Goal: Information Seeking & Learning: Learn about a topic

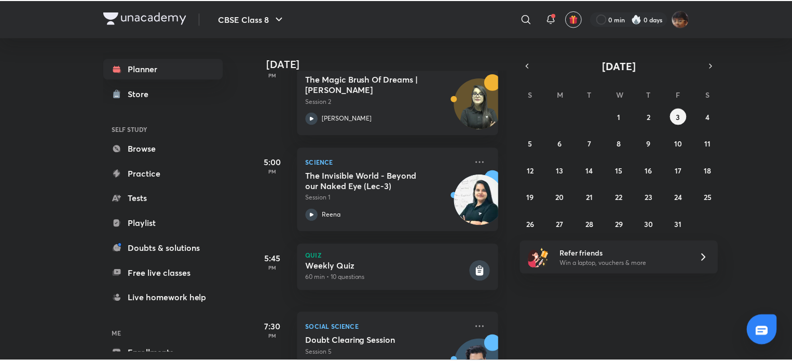
scroll to position [227, 0]
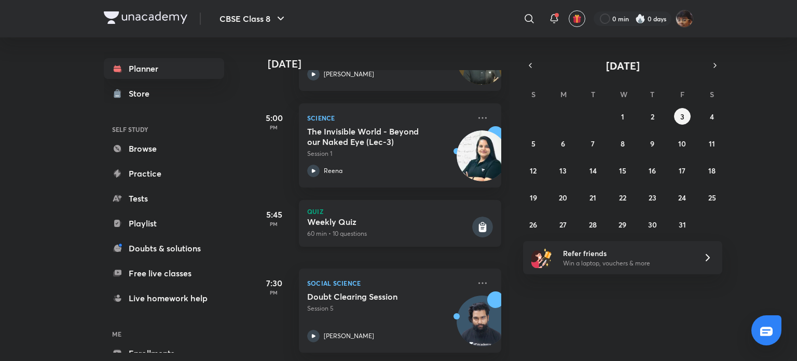
click at [443, 217] on h5 "Weekly Quiz" at bounding box center [388, 221] width 163 height 10
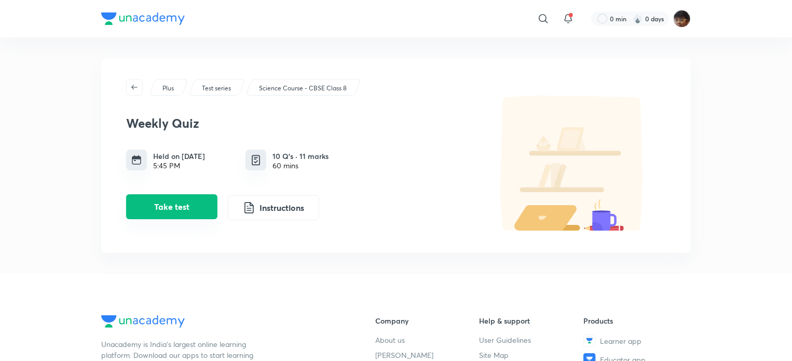
click at [145, 206] on button "Take test" at bounding box center [171, 206] width 91 height 25
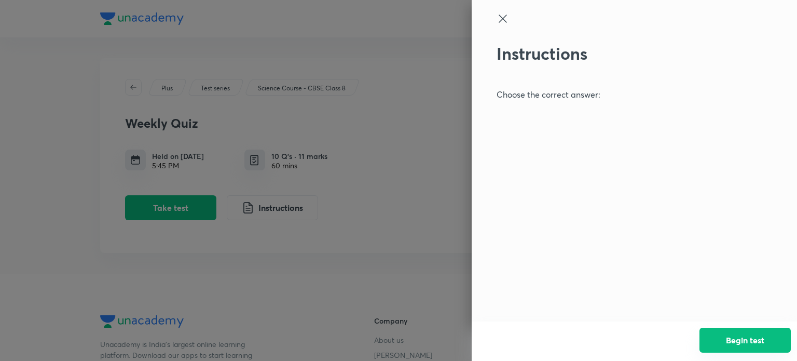
click at [751, 347] on button "Begin test" at bounding box center [744, 339] width 91 height 25
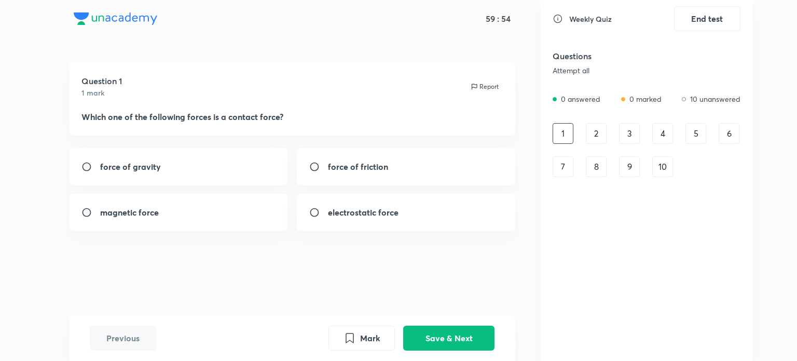
click at [389, 181] on div "force of friction" at bounding box center [406, 166] width 219 height 37
radio input "true"
click at [456, 336] on button "Save & Next" at bounding box center [448, 336] width 91 height 25
click at [388, 185] on div "magnetic force muscular force electrostatic force gravitational force" at bounding box center [292, 189] width 447 height 83
click at [108, 338] on button "Previous" at bounding box center [123, 336] width 66 height 25
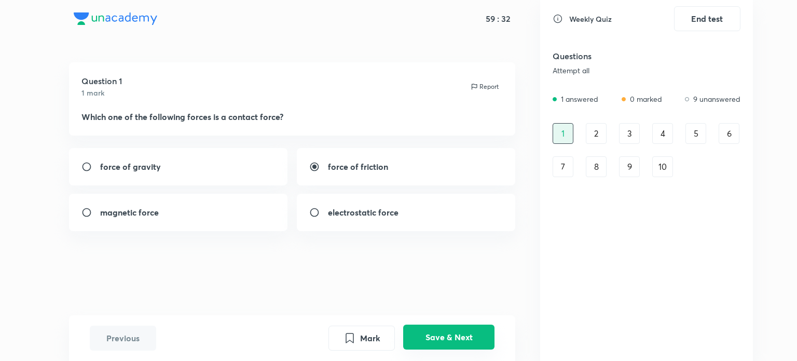
click at [471, 339] on button "Save & Next" at bounding box center [448, 336] width 91 height 25
click at [394, 178] on div "muscular force" at bounding box center [406, 166] width 219 height 37
radio input "true"
click at [454, 336] on button "Save & Next" at bounding box center [448, 336] width 91 height 25
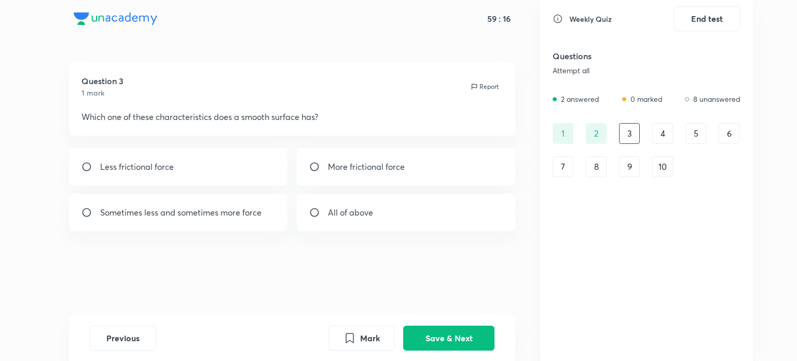
click at [344, 223] on div "All of above" at bounding box center [406, 212] width 219 height 37
radio input "true"
click at [475, 350] on div "Mark Save & Next" at bounding box center [411, 337] width 166 height 25
click at [465, 338] on button "Save & Next" at bounding box center [448, 336] width 91 height 25
click at [198, 163] on div "Smoothness of surface" at bounding box center [178, 166] width 219 height 37
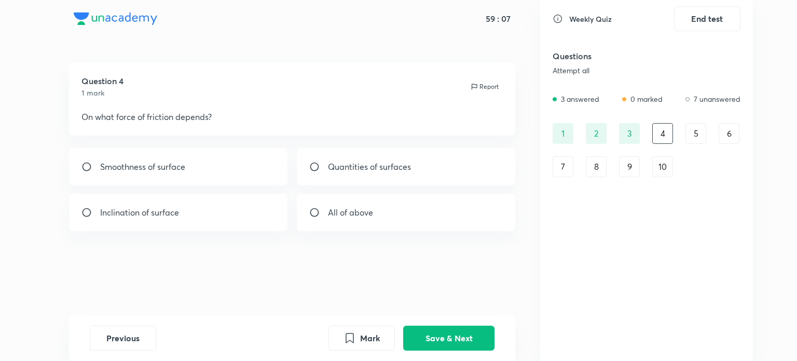
radio input "true"
click at [482, 344] on button "Save & Next" at bounding box center [448, 336] width 91 height 25
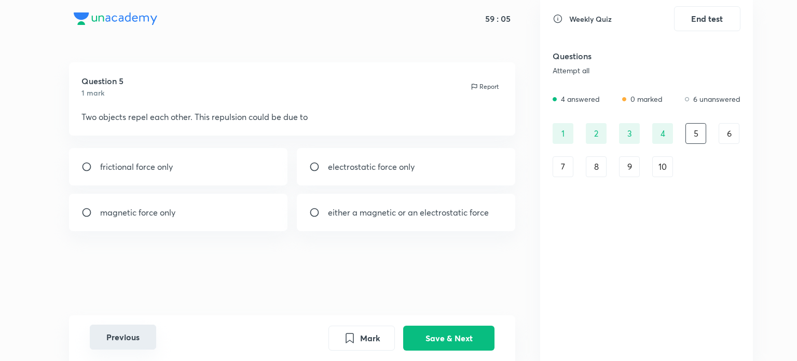
click at [95, 349] on button "Previous" at bounding box center [123, 336] width 66 height 25
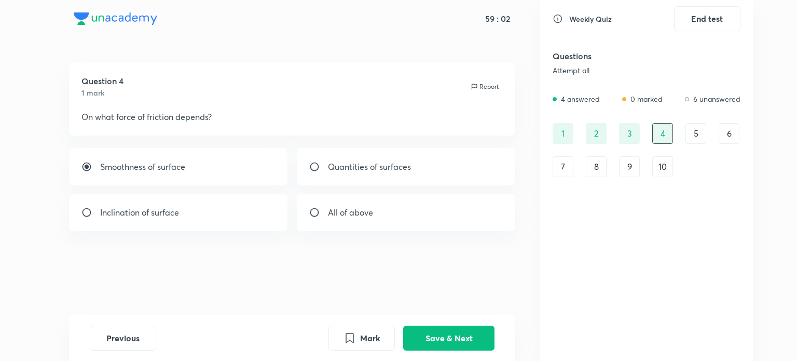
click at [335, 208] on p "All of above" at bounding box center [350, 212] width 45 height 12
radio input "false"
radio input "true"
click at [463, 346] on button "Save & Next" at bounding box center [448, 336] width 91 height 25
click at [149, 217] on p "magnetic force only" at bounding box center [137, 212] width 75 height 12
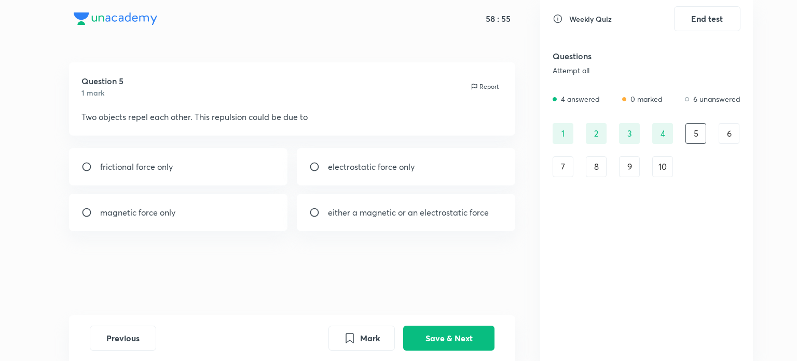
radio input "true"
click at [452, 338] on button "Save & Next" at bounding box center [448, 336] width 91 height 25
click at [229, 177] on div "sum of two forces" at bounding box center [178, 166] width 219 height 37
radio input "true"
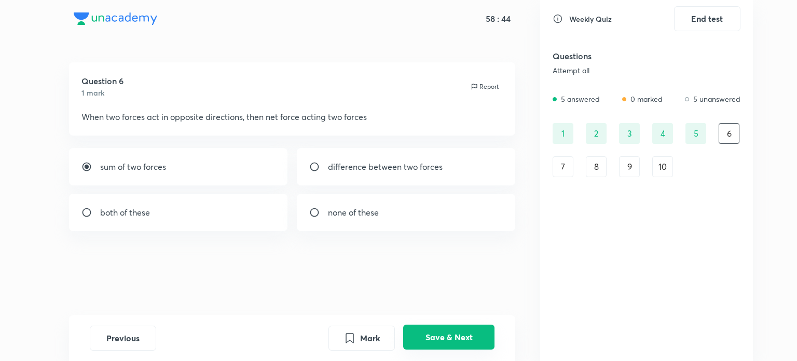
click at [471, 337] on button "Save & Next" at bounding box center [448, 336] width 91 height 25
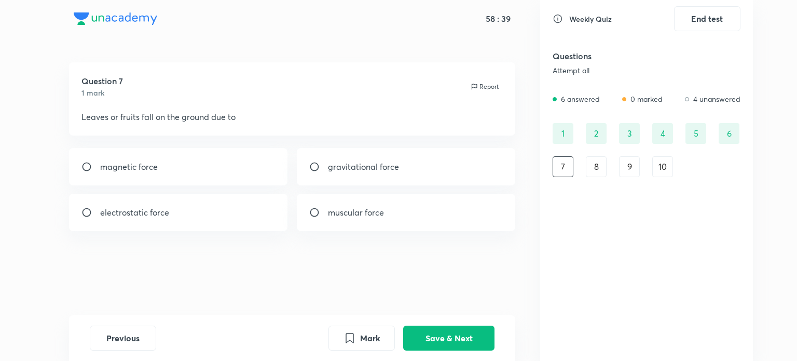
click at [324, 170] on input "radio" at bounding box center [318, 166] width 19 height 10
radio input "true"
click at [471, 344] on button "Save & Next" at bounding box center [448, 336] width 91 height 25
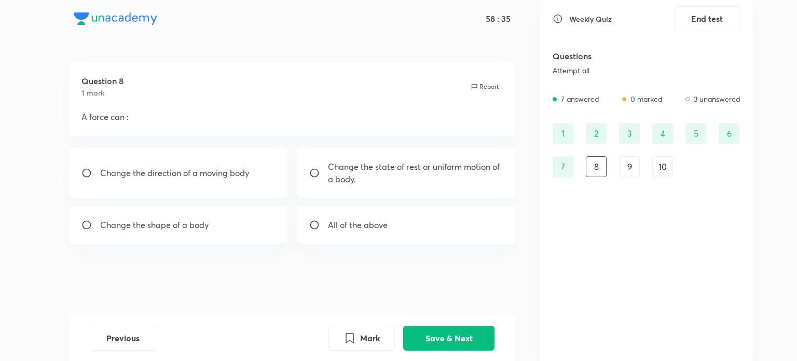
click at [174, 191] on div "Change the direction of a moving body" at bounding box center [178, 173] width 219 height 50
radio input "true"
click at [471, 346] on button "Save & Next" at bounding box center [448, 336] width 91 height 25
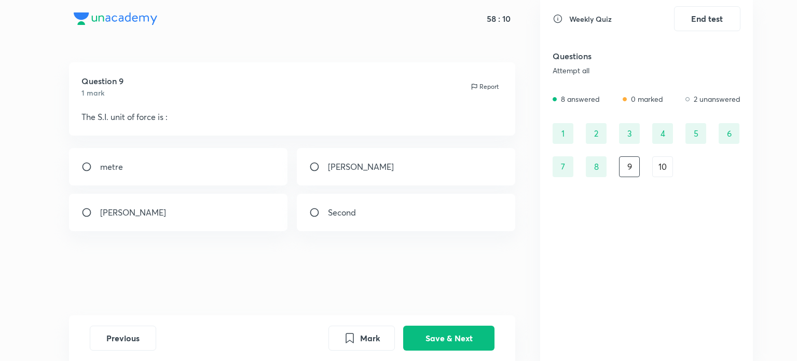
drag, startPoint x: 218, startPoint y: 178, endPoint x: 432, endPoint y: 257, distance: 227.5
click at [237, 184] on div "metre" at bounding box center [178, 166] width 219 height 37
radio input "true"
click at [461, 340] on button "Save & Next" at bounding box center [448, 336] width 91 height 25
drag, startPoint x: 191, startPoint y: 181, endPoint x: 338, endPoint y: 243, distance: 159.7
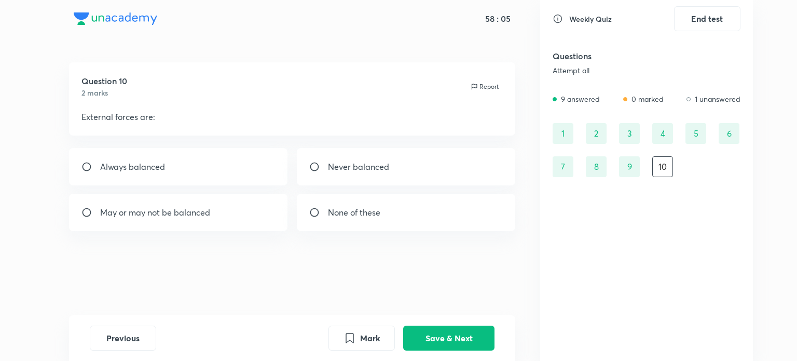
click at [191, 182] on div "Always balanced" at bounding box center [178, 166] width 219 height 37
radio input "true"
click at [463, 332] on button "Save & Next" at bounding box center [448, 336] width 91 height 25
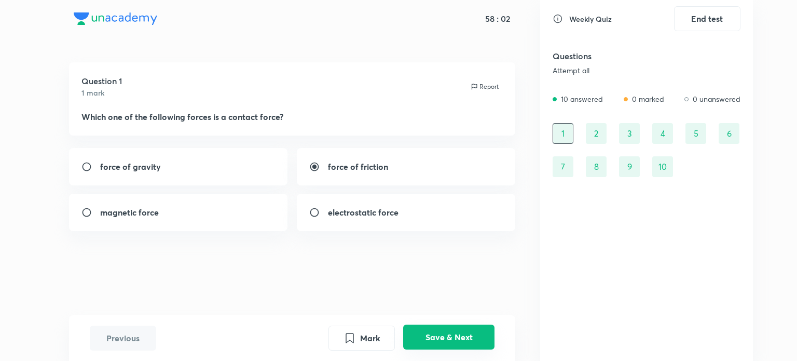
click at [467, 332] on button "Save & Next" at bounding box center [448, 336] width 91 height 25
click at [452, 336] on button "Save & Next" at bounding box center [448, 336] width 91 height 25
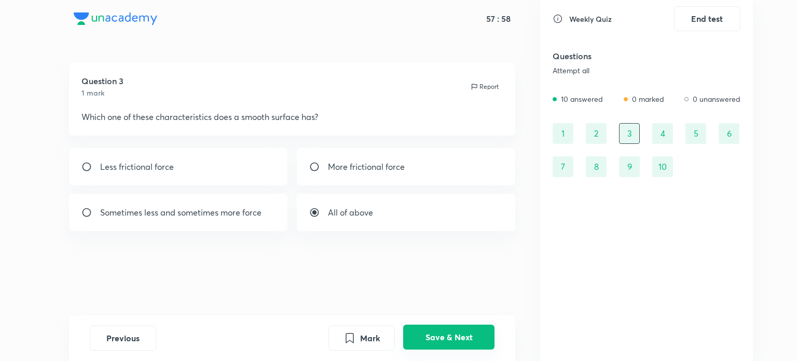
click at [452, 336] on button "Save & Next" at bounding box center [448, 336] width 91 height 25
click at [453, 336] on button "Save & Next" at bounding box center [448, 336] width 91 height 25
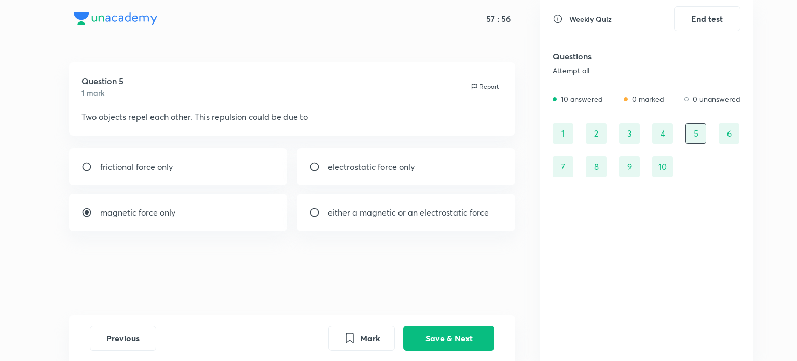
click at [350, 199] on div "either a magnetic or an electrostatic force" at bounding box center [406, 212] width 219 height 37
radio input "false"
radio input "true"
drag, startPoint x: 125, startPoint y: 207, endPoint x: 424, endPoint y: 283, distance: 309.4
click at [125, 209] on p "magnetic force only" at bounding box center [137, 212] width 75 height 12
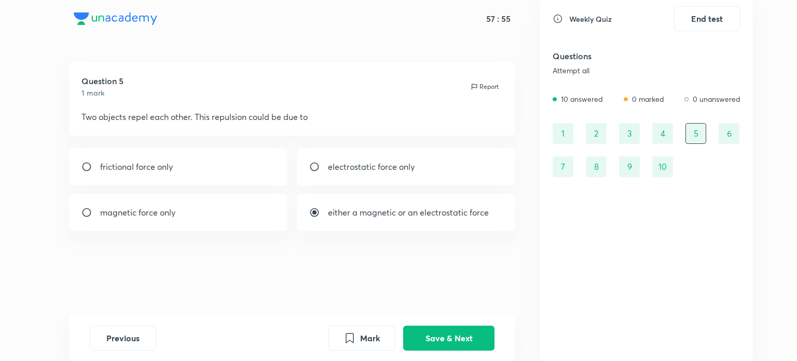
radio input "true"
radio input "false"
click at [459, 340] on button "Save & Next" at bounding box center [448, 336] width 91 height 25
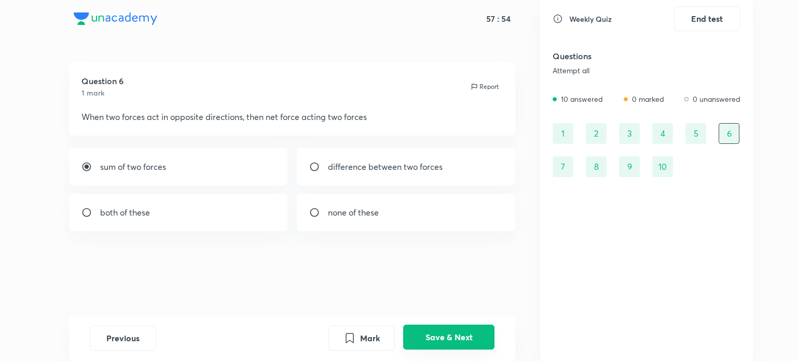
click at [459, 342] on button "Save & Next" at bounding box center [448, 336] width 91 height 25
click at [459, 344] on button "Save & Next" at bounding box center [448, 336] width 91 height 25
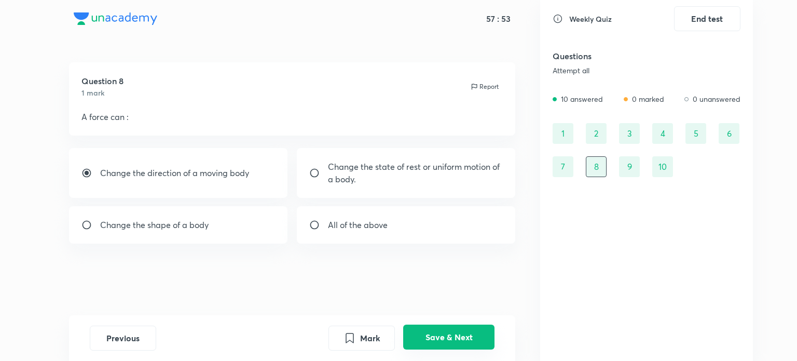
click at [459, 344] on button "Save & Next" at bounding box center [448, 336] width 91 height 25
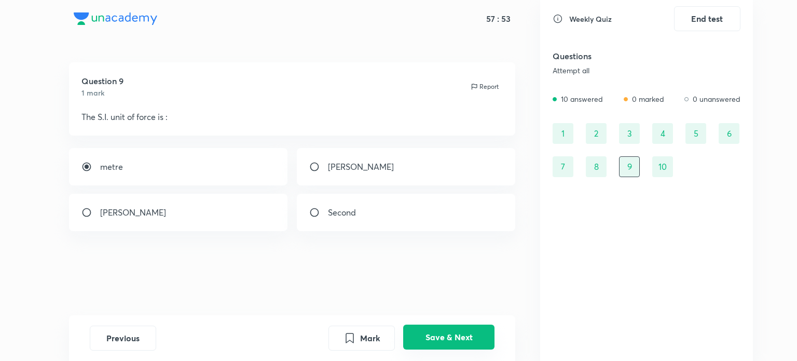
click at [459, 344] on button "Save & Next" at bounding box center [448, 336] width 91 height 25
click at [460, 346] on button "Save & Next" at bounding box center [448, 336] width 91 height 25
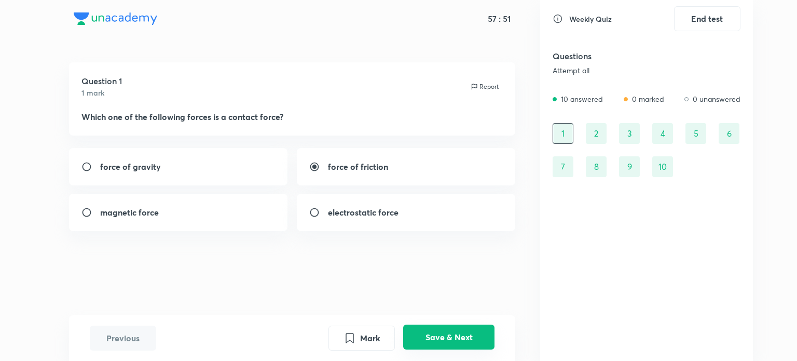
click at [461, 343] on button "Save & Next" at bounding box center [448, 336] width 91 height 25
click at [461, 341] on button "Save & Next" at bounding box center [448, 336] width 91 height 25
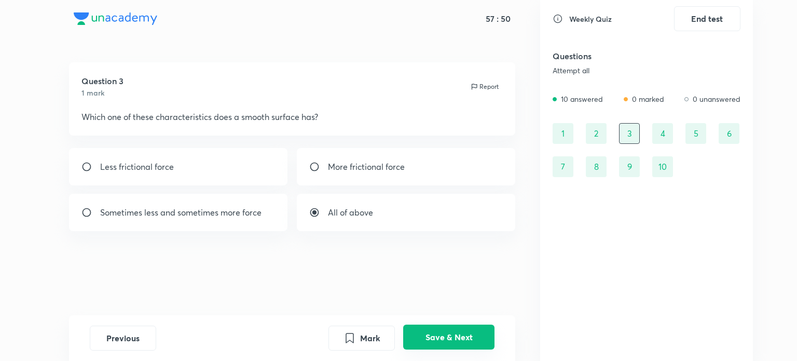
click at [461, 341] on button "Save & Next" at bounding box center [448, 336] width 91 height 25
click at [461, 340] on button "Save & Next" at bounding box center [448, 336] width 91 height 25
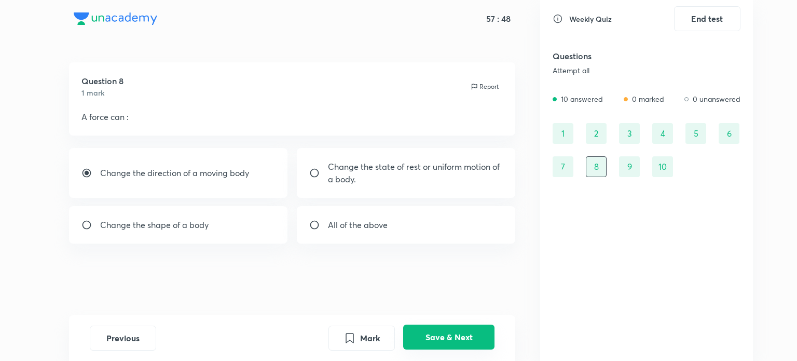
click at [459, 343] on button "Save & Next" at bounding box center [448, 336] width 91 height 25
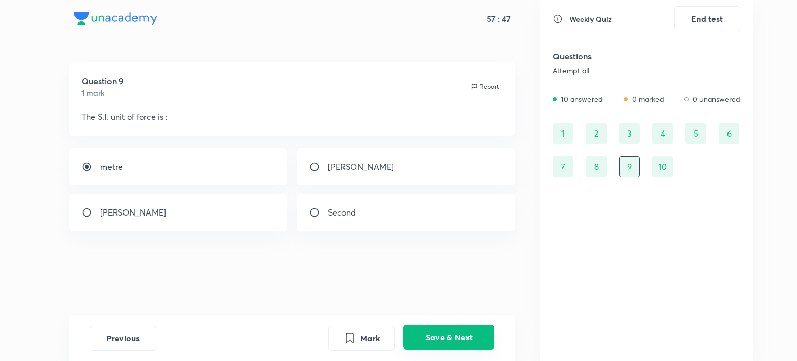
click at [458, 343] on button "Save & Next" at bounding box center [448, 336] width 91 height 25
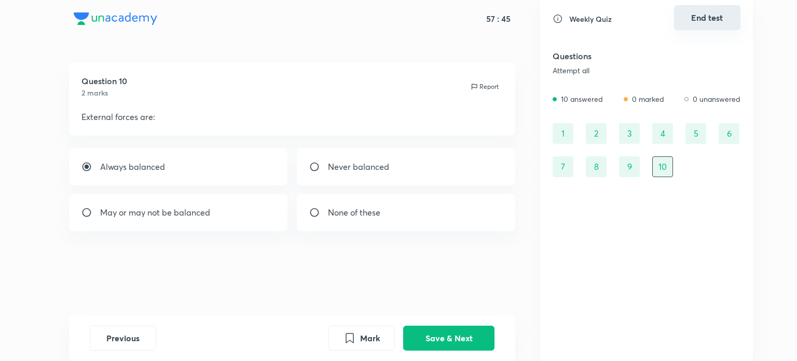
click at [701, 29] on button "End test" at bounding box center [707, 17] width 66 height 25
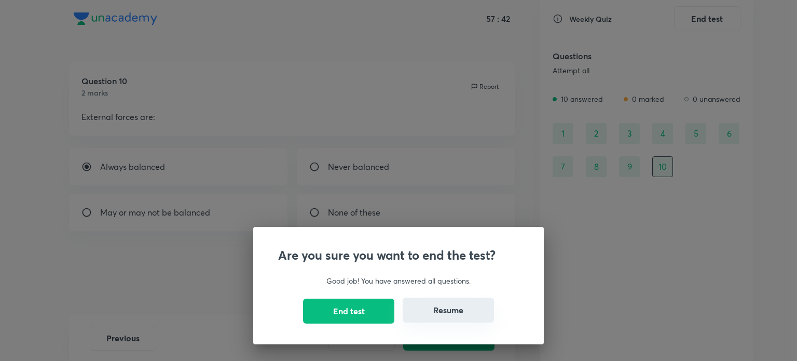
click at [460, 309] on button "Resume" at bounding box center [448, 309] width 91 height 25
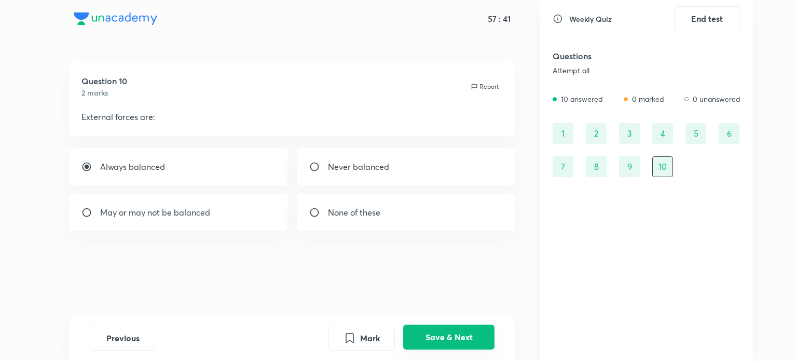
click at [438, 347] on button "Save & Next" at bounding box center [448, 336] width 91 height 25
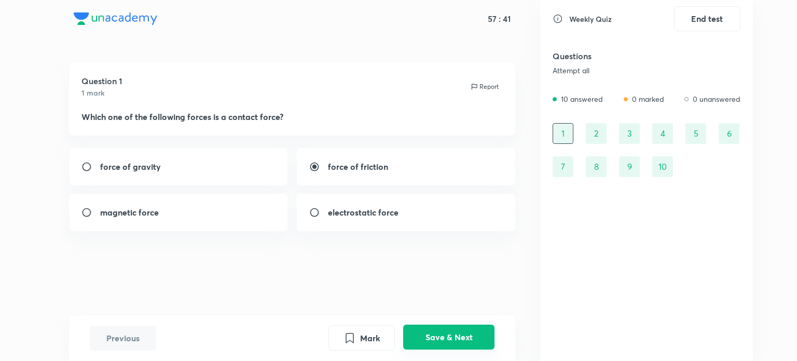
click at [438, 346] on button "Save & Next" at bounding box center [448, 336] width 91 height 25
click at [468, 334] on button "Save & Next" at bounding box center [448, 336] width 91 height 25
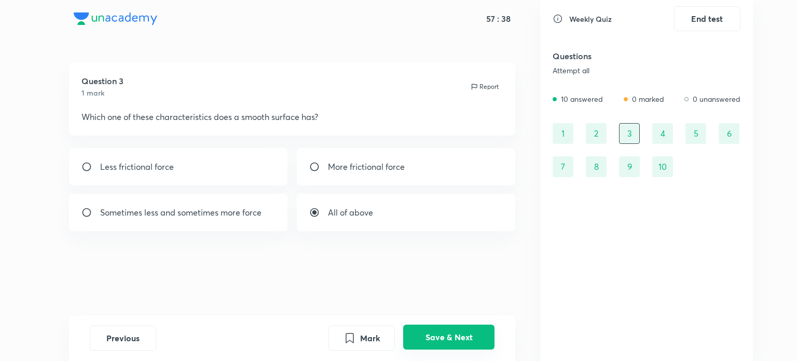
click at [468, 336] on button "Save & Next" at bounding box center [448, 336] width 91 height 25
click at [469, 336] on button "Save & Next" at bounding box center [448, 336] width 91 height 25
radio input "true"
click at [470, 336] on button "Save & Next" at bounding box center [448, 336] width 91 height 25
click at [471, 336] on button "Save & Next" at bounding box center [448, 336] width 91 height 25
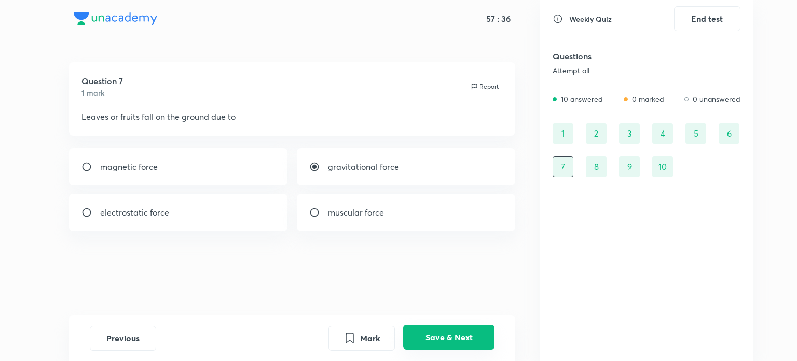
click at [471, 338] on button "Save & Next" at bounding box center [448, 336] width 91 height 25
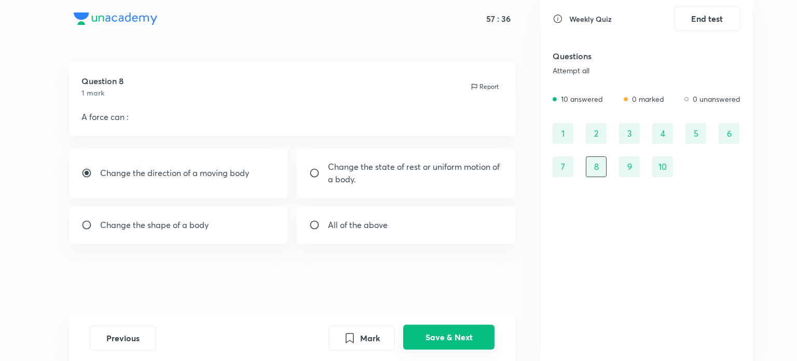
click at [472, 338] on button "Save & Next" at bounding box center [448, 336] width 91 height 25
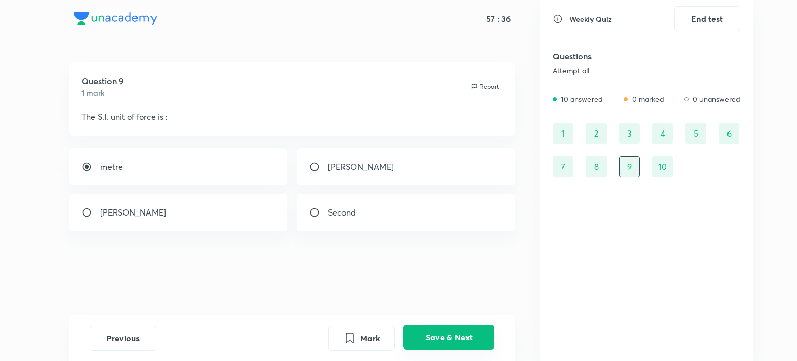
click at [472, 338] on button "Save & Next" at bounding box center [448, 336] width 91 height 25
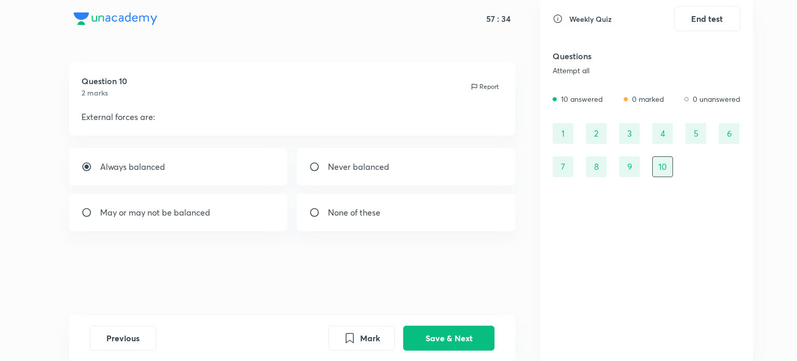
drag, startPoint x: 134, startPoint y: 139, endPoint x: 125, endPoint y: 151, distance: 15.9
click at [133, 140] on div "Question 10 2 marks Report External forces are: Always balanced Never balanced …" at bounding box center [292, 188] width 496 height 253
click at [109, 170] on p "Always balanced" at bounding box center [132, 166] width 65 height 12
radio input "false"
click at [116, 208] on p "May or may not be balanced" at bounding box center [155, 212] width 110 height 12
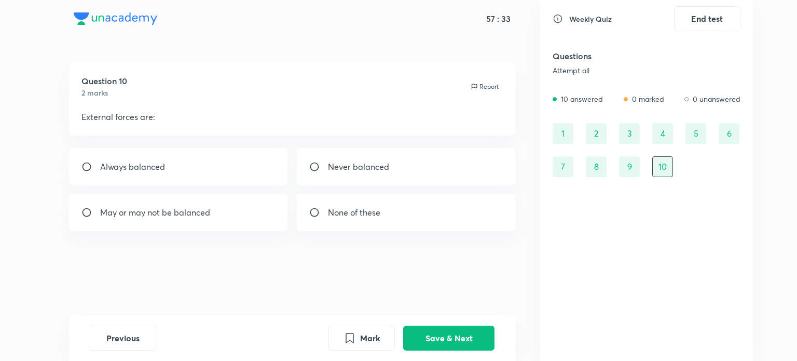
radio input "true"
click at [116, 182] on div "Always balanced" at bounding box center [178, 166] width 219 height 37
radio input "true"
radio input "false"
click at [587, 77] on div "Questions Attempt all" at bounding box center [647, 62] width 188 height 37
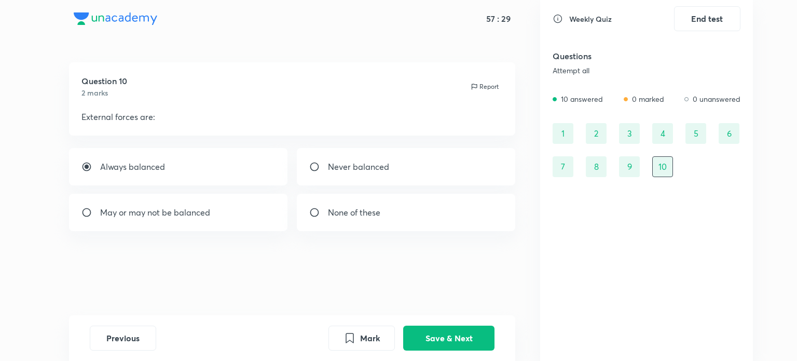
drag, startPoint x: 627, startPoint y: 102, endPoint x: 767, endPoint y: 106, distance: 140.1
click at [629, 102] on div "0 marked" at bounding box center [644, 98] width 40 height 11
click at [589, 24] on div "Weekly Quiz End test" at bounding box center [647, 18] width 188 height 25
click at [367, 342] on button "Mark" at bounding box center [361, 336] width 66 height 25
click at [367, 343] on button "Marked" at bounding box center [361, 336] width 66 height 25
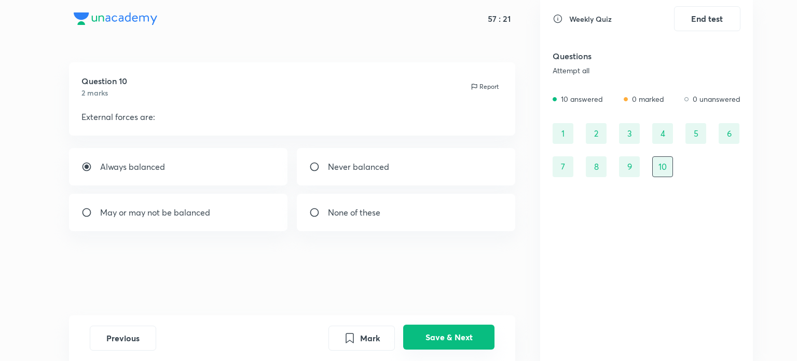
click at [469, 341] on button "Save & Next" at bounding box center [448, 336] width 91 height 25
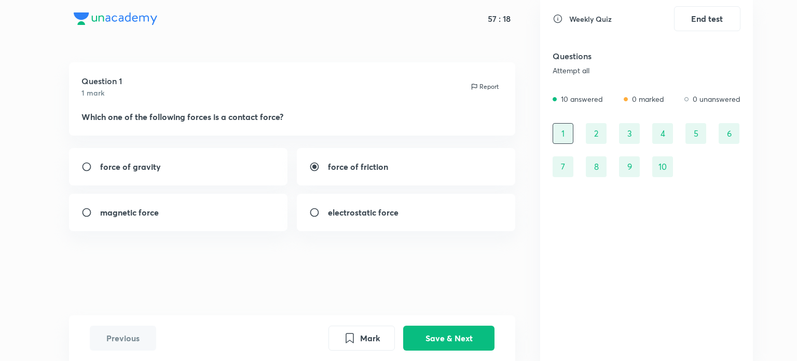
click at [658, 166] on div "10" at bounding box center [662, 166] width 21 height 21
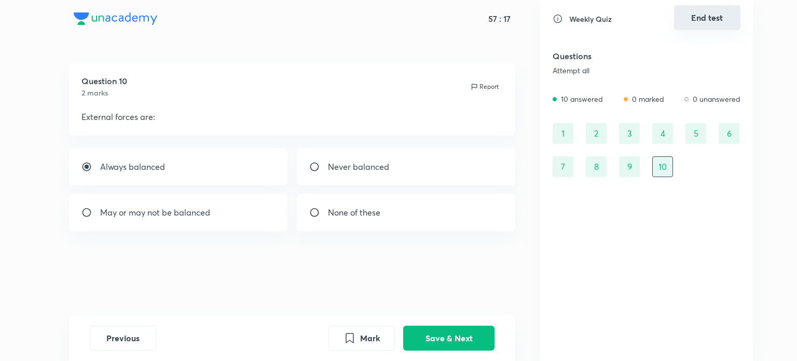
click at [706, 23] on button "End test" at bounding box center [707, 17] width 66 height 25
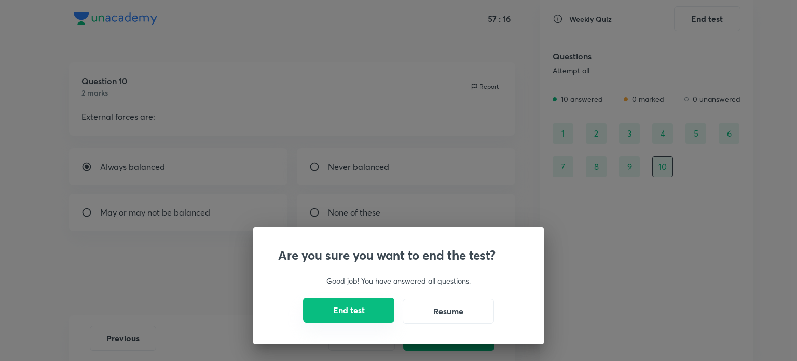
click at [348, 313] on button "End test" at bounding box center [348, 309] width 91 height 25
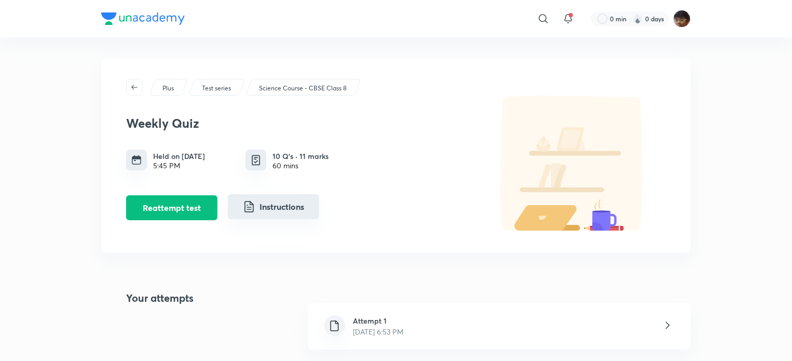
click at [277, 205] on button "Instructions" at bounding box center [273, 206] width 91 height 25
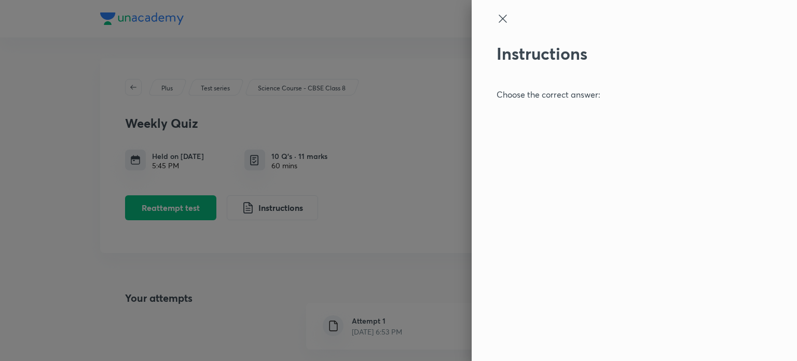
click at [502, 14] on icon at bounding box center [503, 18] width 12 height 12
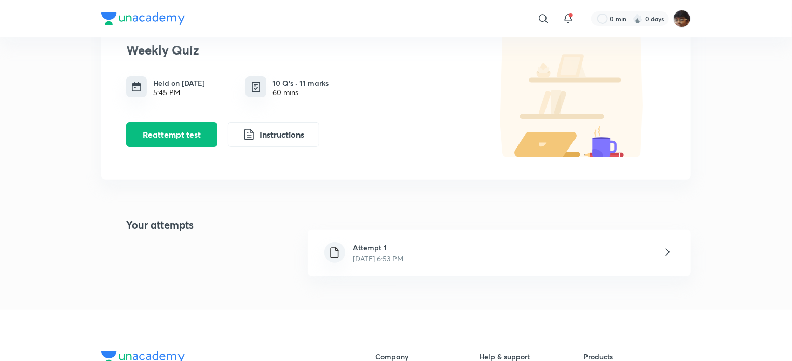
scroll to position [156, 0]
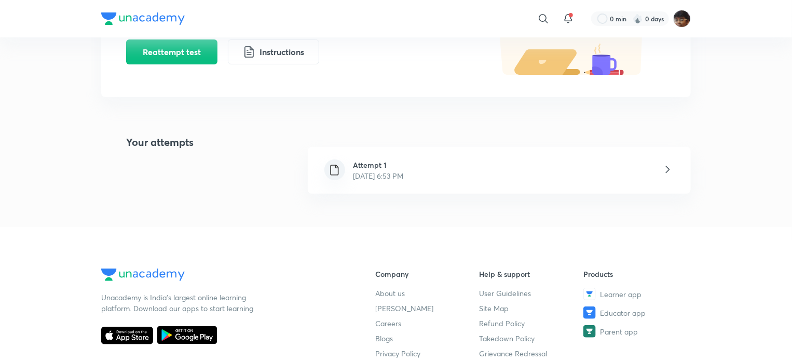
click at [492, 184] on div "Attempt 1 Oct 3, 2025, 6:53 PM" at bounding box center [499, 170] width 383 height 47
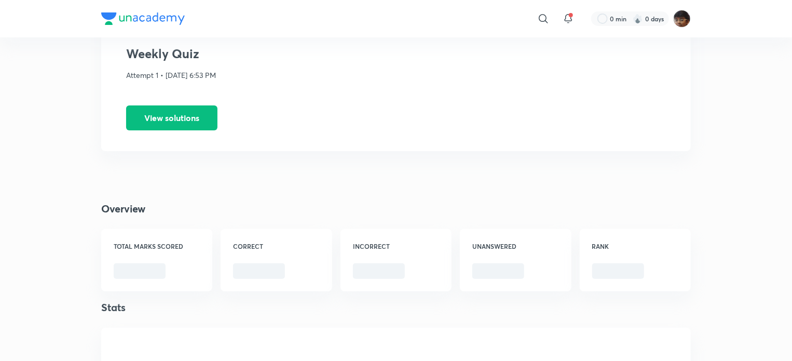
scroll to position [52, 0]
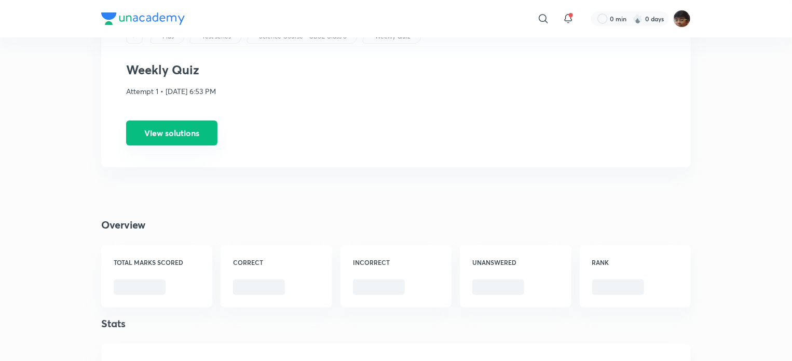
click at [181, 121] on button "View solutions" at bounding box center [171, 132] width 91 height 25
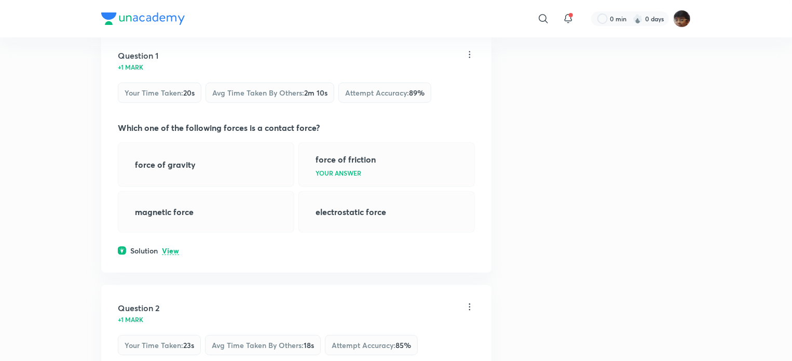
scroll to position [104, 0]
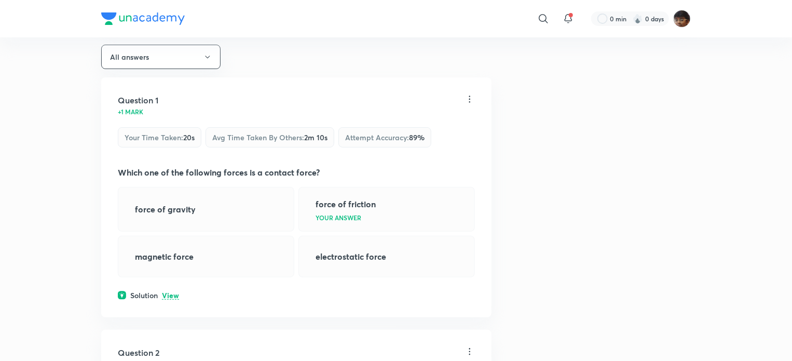
click at [176, 295] on p "View" at bounding box center [170, 296] width 17 height 8
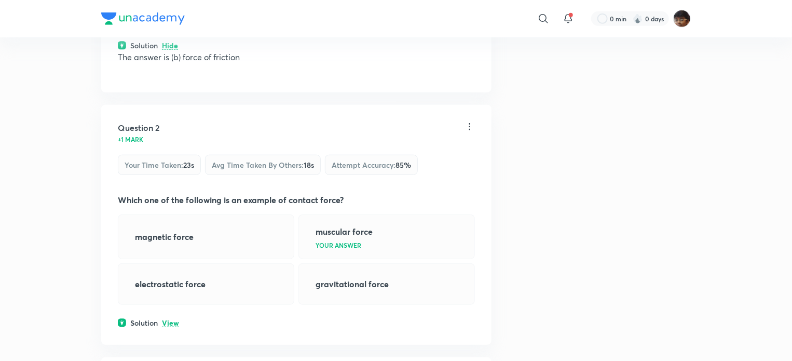
scroll to position [415, 0]
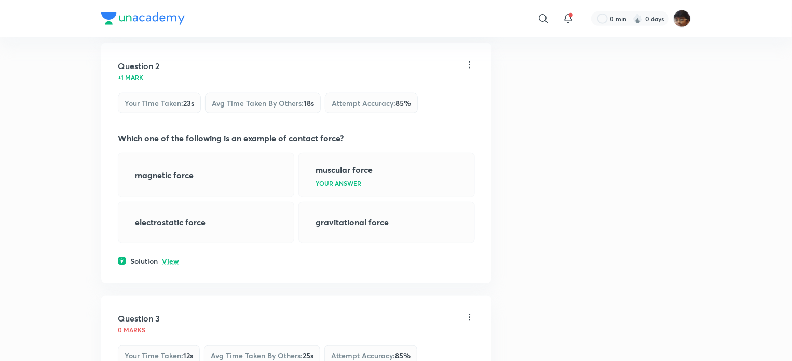
click at [172, 260] on p "View" at bounding box center [170, 261] width 17 height 8
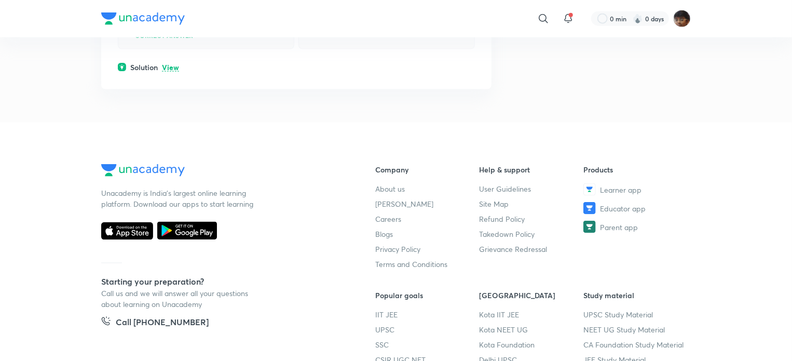
scroll to position [2692, 0]
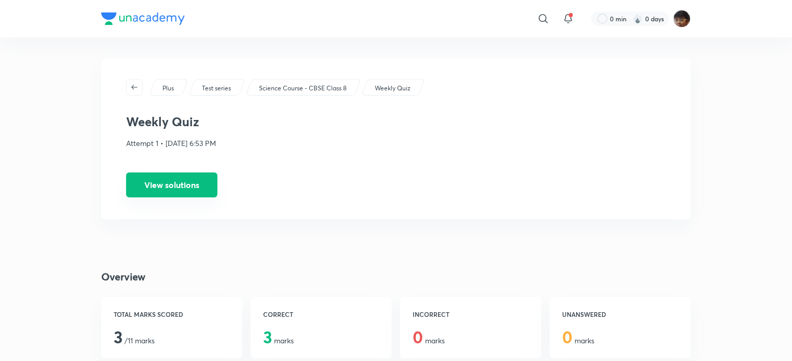
click at [190, 189] on button "View solutions" at bounding box center [171, 184] width 91 height 25
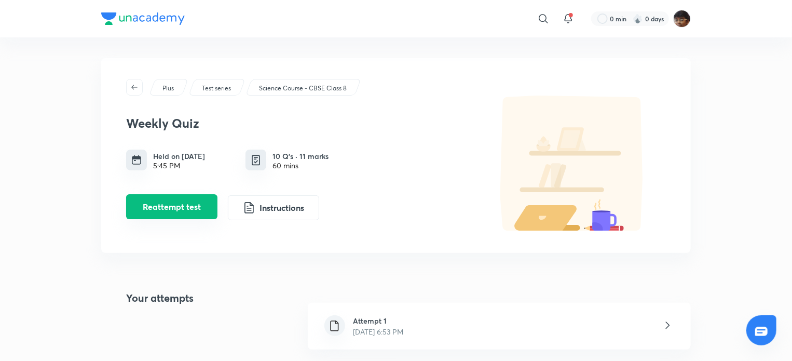
click at [188, 215] on button "Reattempt test" at bounding box center [171, 206] width 91 height 25
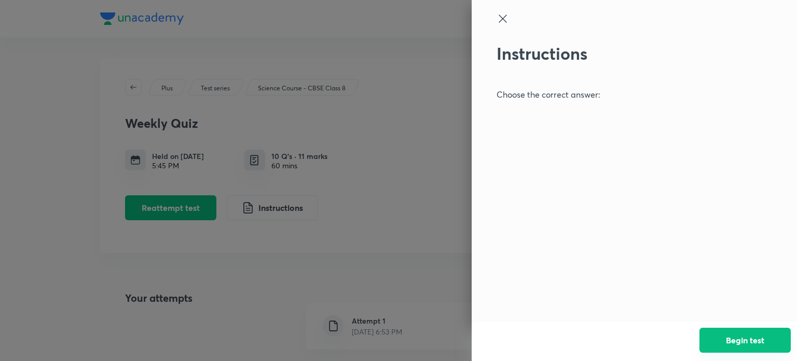
click at [763, 333] on button "Begin test" at bounding box center [744, 339] width 91 height 25
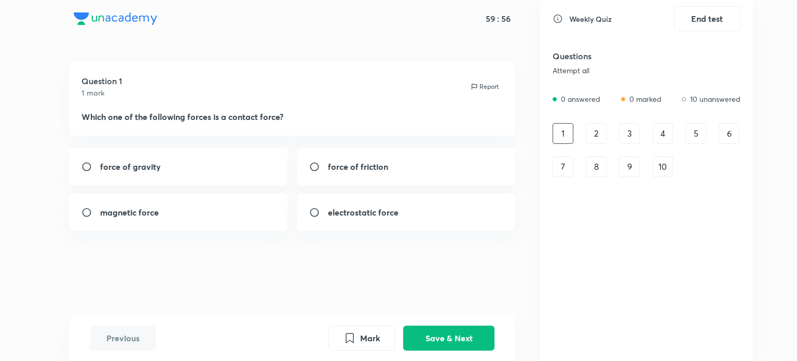
click at [391, 174] on div "force of friction" at bounding box center [406, 166] width 219 height 37
radio input "true"
click at [477, 342] on button "Save & Next" at bounding box center [448, 336] width 91 height 25
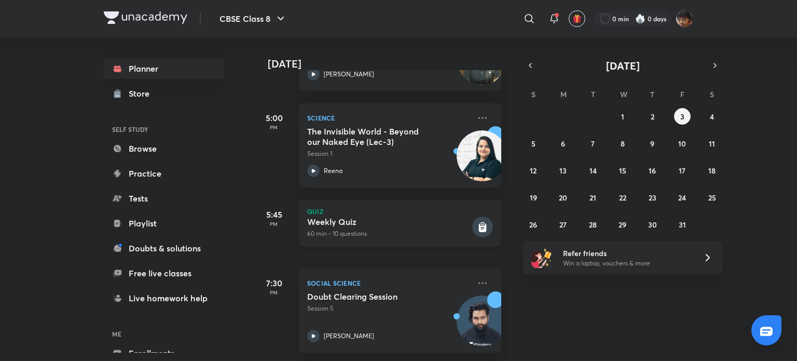
scroll to position [227, 0]
click at [348, 229] on p "60 min • 10 questions" at bounding box center [388, 233] width 163 height 9
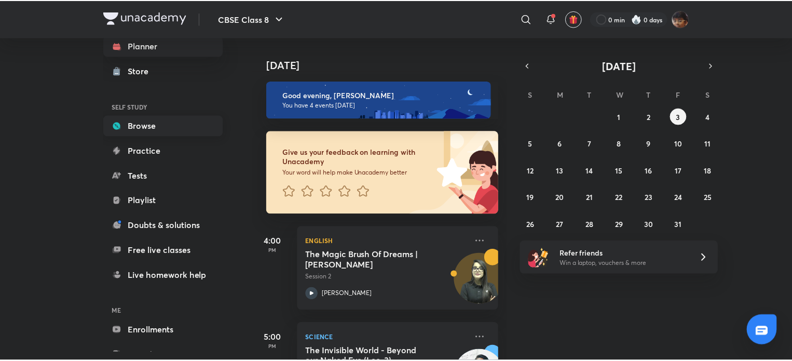
scroll to position [4, 0]
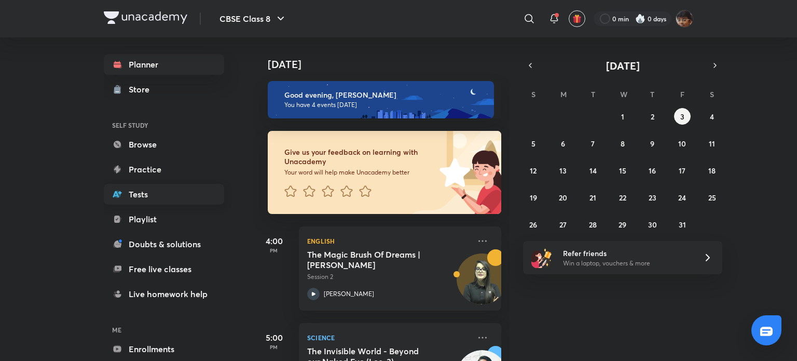
click at [148, 184] on link "Tests" at bounding box center [164, 194] width 120 height 21
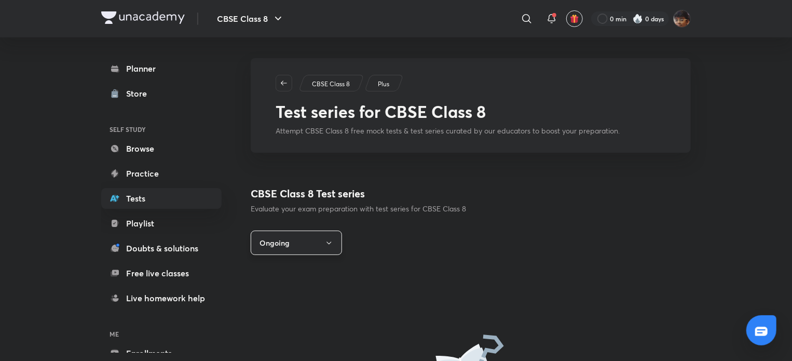
click at [332, 251] on button "Ongoing" at bounding box center [296, 242] width 91 height 24
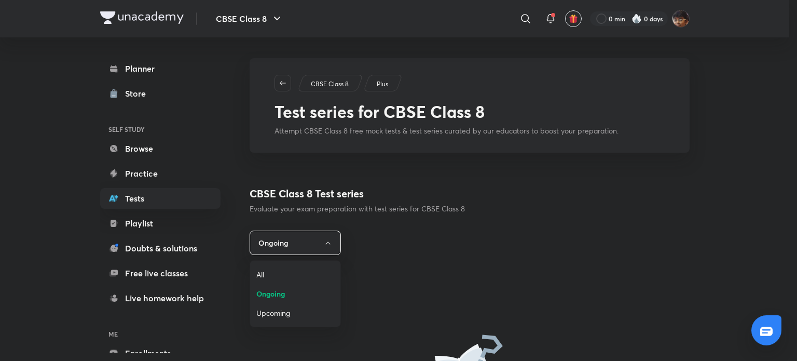
click at [282, 274] on span "All" at bounding box center [295, 274] width 78 height 11
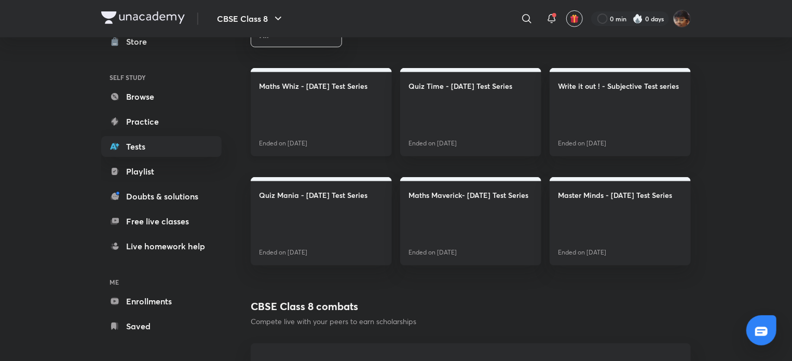
scroll to position [52, 0]
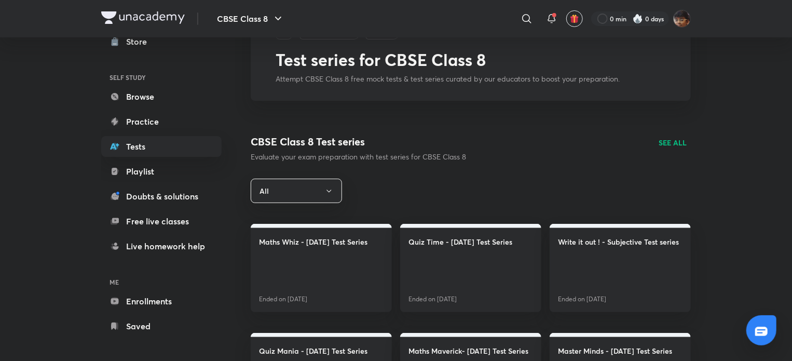
click at [687, 142] on div "CBSE Class 8 Test series Evaluate your exam preparation with test series for CB…" at bounding box center [471, 148] width 440 height 28
click at [681, 141] on p "SEE ALL" at bounding box center [672, 142] width 28 height 11
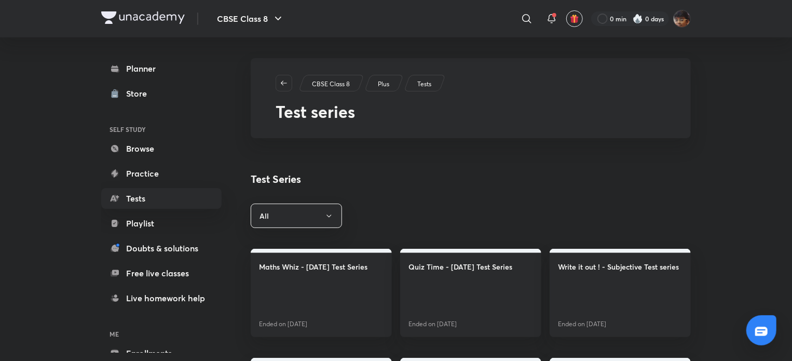
click at [427, 89] on div "Tests" at bounding box center [425, 83] width 42 height 17
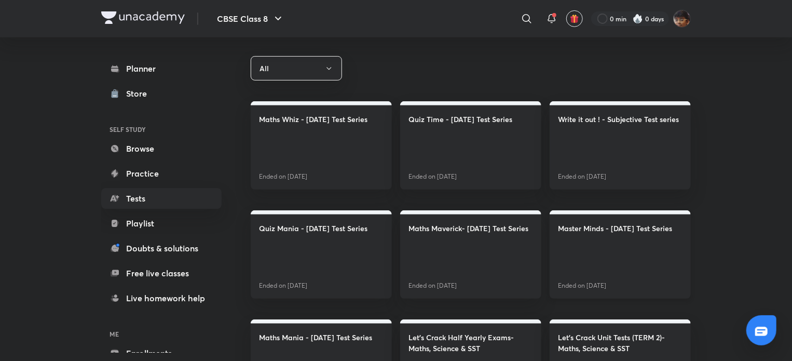
scroll to position [104, 0]
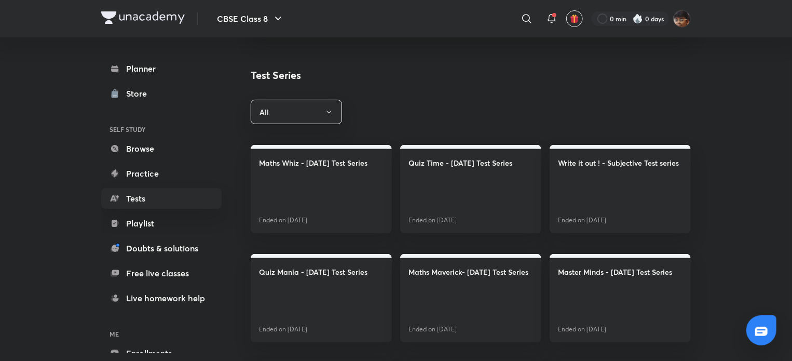
click at [156, 184] on div "Planner Store SELF STUDY Browse Practice Tests Playlist Doubts & solutions Free…" at bounding box center [161, 223] width 120 height 330
click at [157, 181] on link "Practice" at bounding box center [161, 173] width 120 height 21
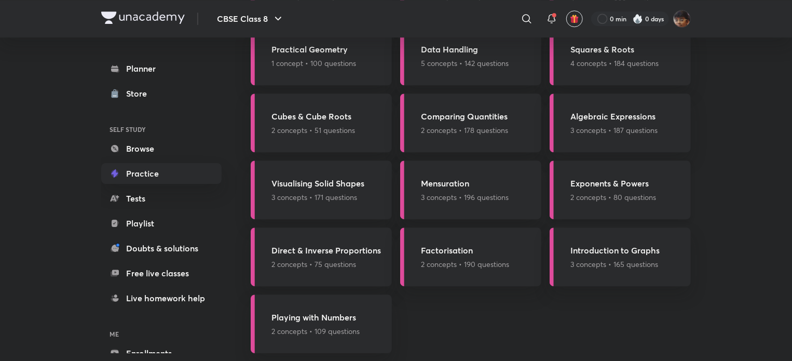
scroll to position [1401, 0]
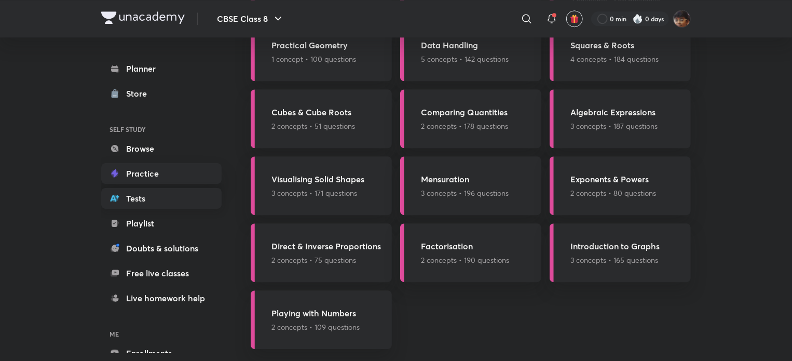
click at [133, 201] on link "Tests" at bounding box center [161, 198] width 120 height 21
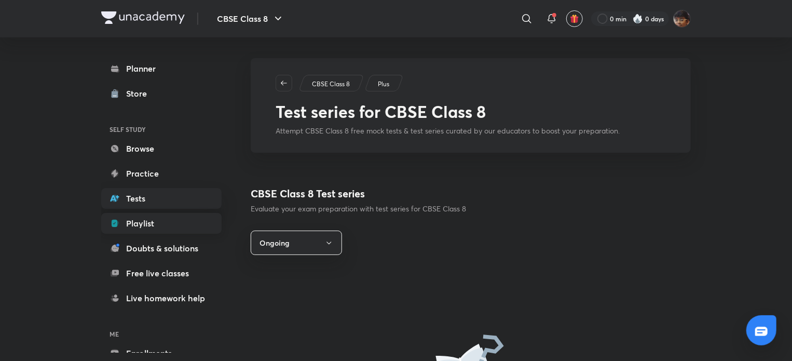
click at [195, 232] on link "Playlist" at bounding box center [161, 223] width 120 height 21
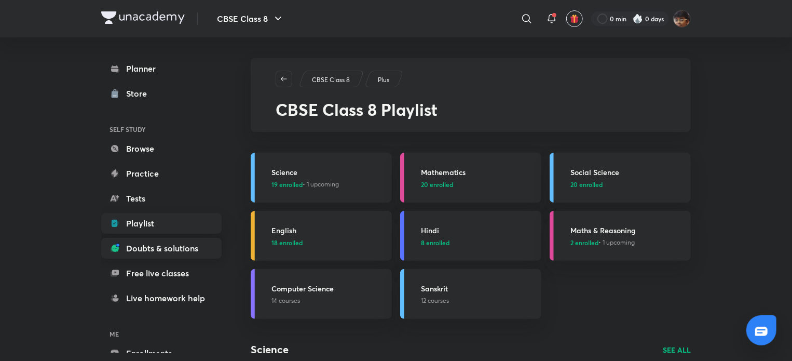
click at [186, 256] on link "Doubts & solutions" at bounding box center [161, 248] width 120 height 21
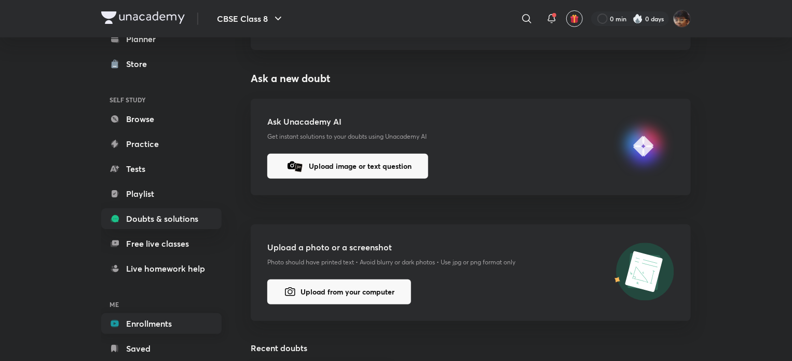
scroll to position [56, 0]
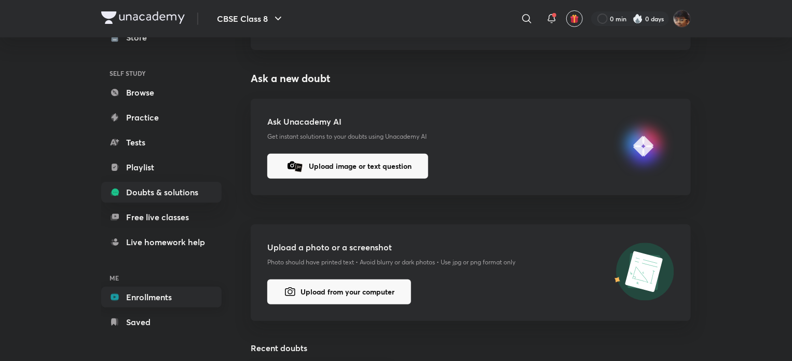
click at [145, 292] on link "Enrollments" at bounding box center [161, 296] width 120 height 21
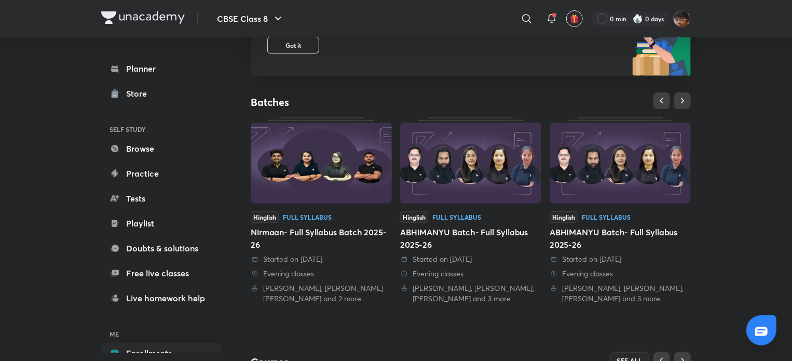
scroll to position [52, 0]
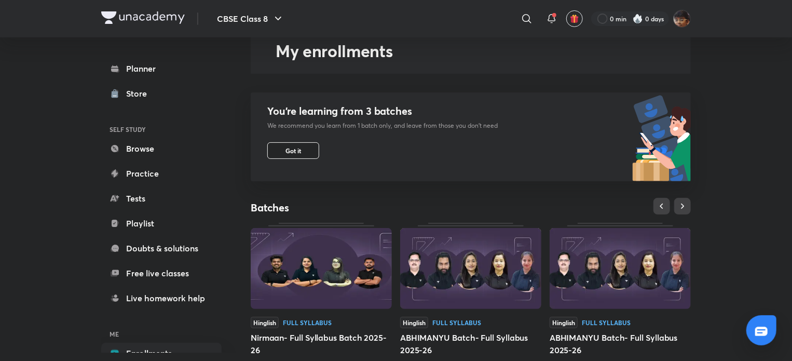
click at [316, 149] on button "Got it" at bounding box center [293, 150] width 52 height 17
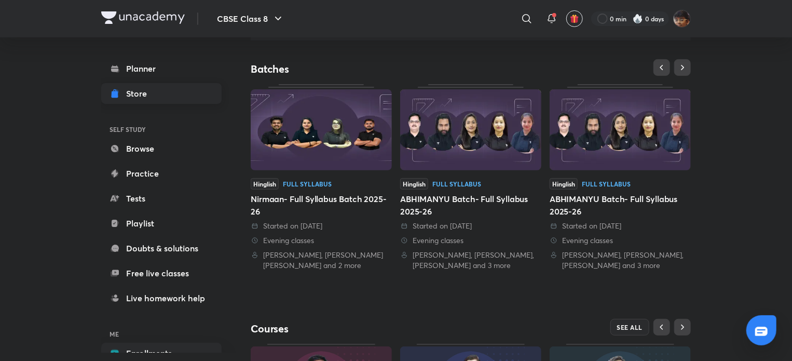
scroll to position [104, 0]
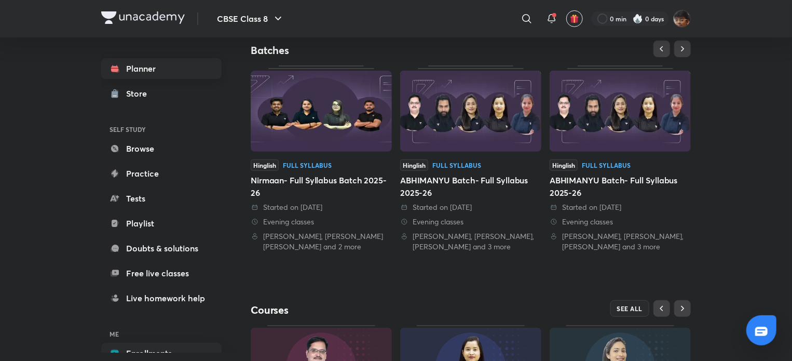
click at [148, 77] on link "Planner" at bounding box center [161, 68] width 120 height 21
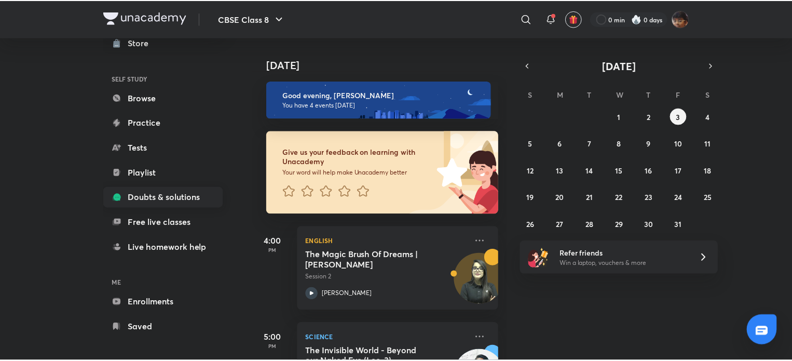
scroll to position [56, 0]
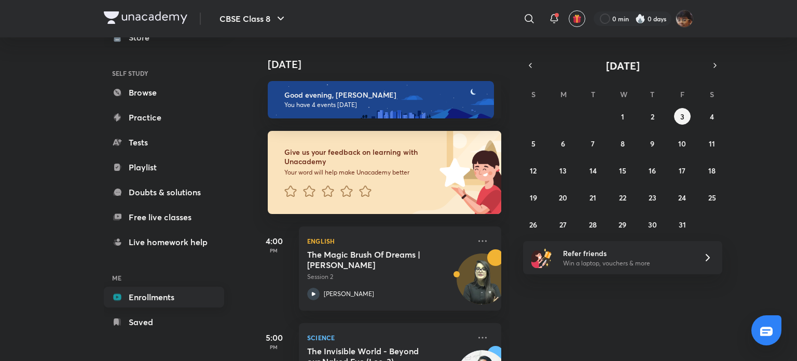
click at [130, 291] on link "Enrollments" at bounding box center [164, 296] width 120 height 21
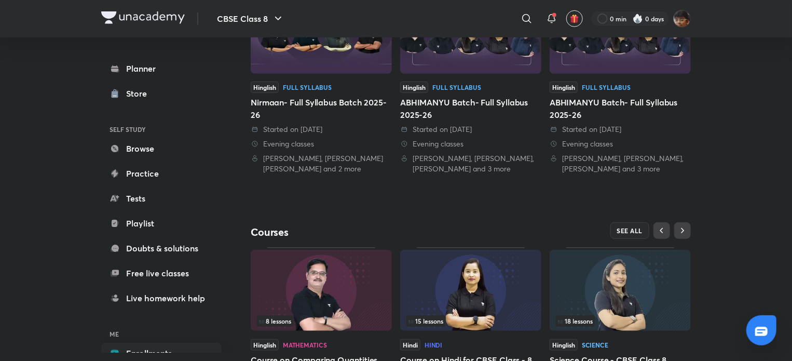
scroll to position [352, 0]
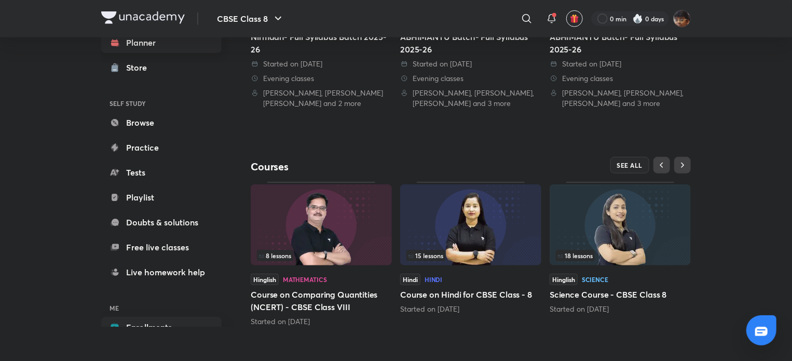
click at [129, 45] on link "Planner" at bounding box center [161, 42] width 120 height 21
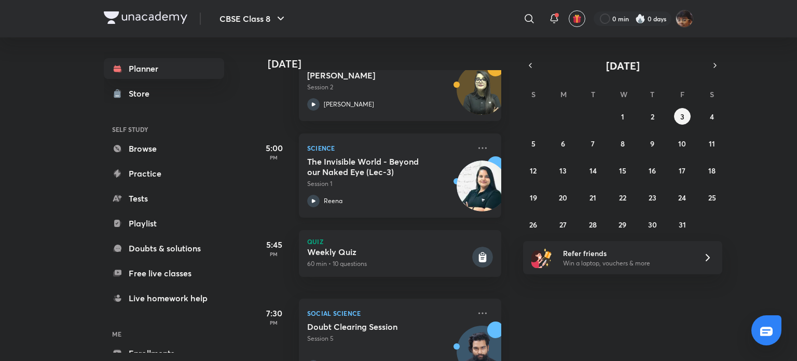
scroll to position [208, 0]
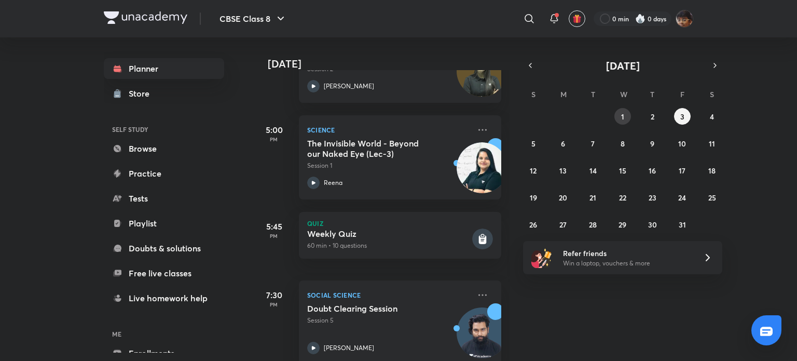
click at [619, 111] on button "1" at bounding box center [622, 116] width 17 height 17
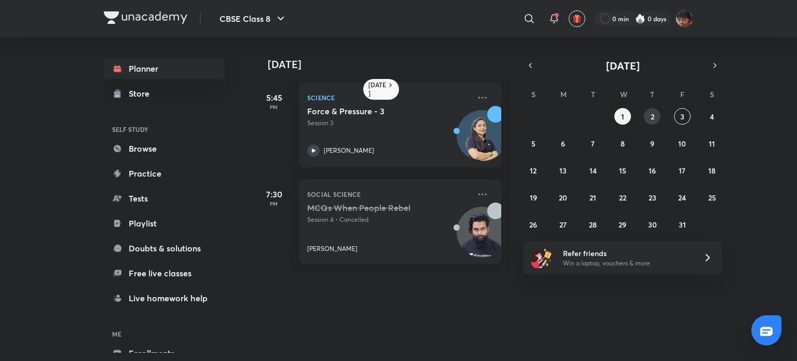
click at [652, 114] on abbr "2" at bounding box center [653, 117] width 4 height 10
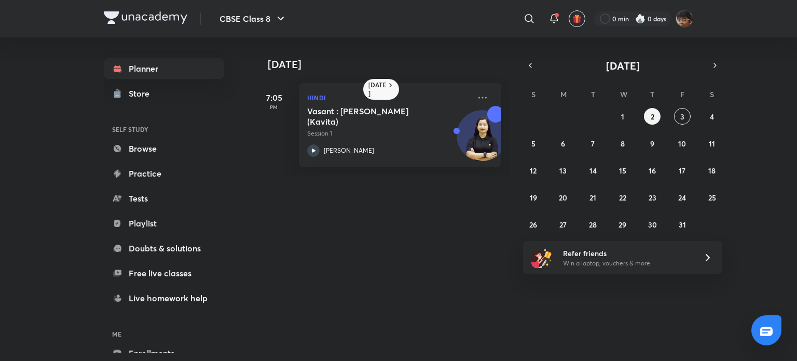
click at [527, 82] on div "[DATE] S M T W T F S 28 29 30 1 2 3 4 5 6 7 8 9 10 11 12 13 14 15 16 17 18 19 2…" at bounding box center [622, 145] width 199 height 174
click at [531, 72] on div "[DATE] S M T W T F S 28 29 30 1 2 3 4 5 6 7 8 9 10 11 12 13 14 15 16 17 18 19 2…" at bounding box center [622, 145] width 199 height 174
click at [530, 71] on button "button" at bounding box center [530, 65] width 15 height 15
click at [712, 121] on button "6" at bounding box center [712, 116] width 17 height 17
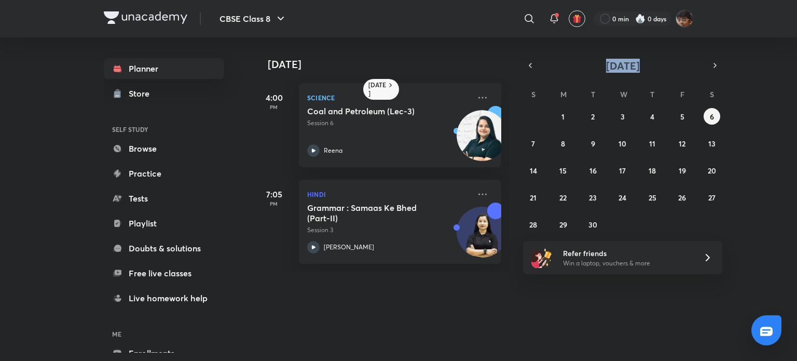
click at [697, 161] on div "31 1 2 3 4 5 6 7 8 9 10 11 12 13 14 15 16 17 18 19 20 21 22 23 24 25 26 27 28 2…" at bounding box center [622, 170] width 199 height 125
click at [624, 159] on div "31 1 2 3 4 5 6 7 8 9 10 11 12 13 14 15 16 17 18 19 20 21 22 23 24 25 26 27 28 2…" at bounding box center [622, 170] width 199 height 125
click at [639, 139] on div "31 1 2 3 4 5 6 7 8 9 10 11 12 13 14 15 16 17 18 19 20 21 22 23 24 25 26 27 28 2…" at bounding box center [622, 170] width 199 height 125
click at [616, 136] on div "31 1 2 3 4 5 6 7 8 9 10 11 12 13 14 15 16 17 18 19 20 21 22 23 24 25 26 27 28 2…" at bounding box center [622, 170] width 199 height 125
click at [624, 137] on button "10" at bounding box center [622, 143] width 17 height 17
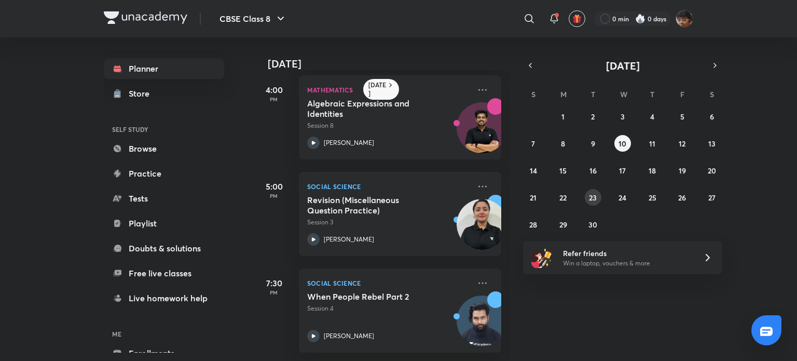
scroll to position [112, 0]
click at [723, 182] on div "[DATE] 3:15 PM English Tense Revision Part 2 and Poll Quiz Session 4 • Cancelle…" at bounding box center [524, 198] width 542 height 323
click at [698, 180] on div "31 1 2 3 4 5 6 7 8 9 10 11 12 13 14 15 16 17 18 19 20 21 22 23 24 25 26 27 28 2…" at bounding box center [622, 170] width 199 height 125
drag, startPoint x: 670, startPoint y: 235, endPoint x: 600, endPoint y: 231, distance: 70.6
click at [661, 235] on div "[DATE] 3:15 PM English Tense Revision Part 2 and Poll Quiz Session 4 • Cancelle…" at bounding box center [524, 198] width 542 height 323
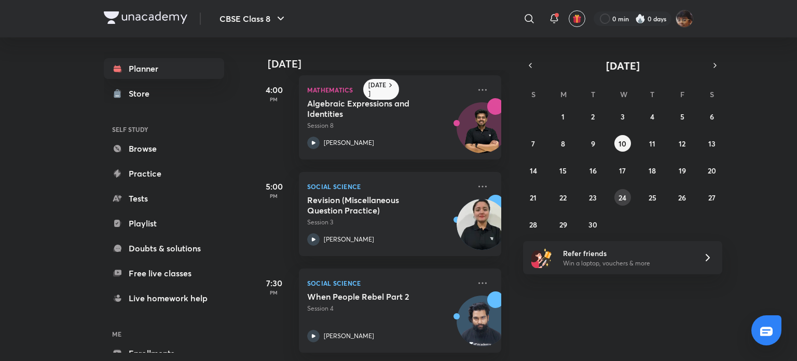
click at [632, 198] on div "31 1 2 3 4 5 6 7 8 9 10 11 12 13 14 15 16 17 18 19 20 21 22 23 24 25 26 27 28 2…" at bounding box center [622, 170] width 199 height 125
drag, startPoint x: 639, startPoint y: 176, endPoint x: 647, endPoint y: 172, distance: 9.3
click at [640, 175] on div "31 1 2 3 4 5 6 7 8 9 10 11 12 13 14 15 16 17 18 19 20 21 22 23 24 25 26 27 28 2…" at bounding box center [622, 170] width 199 height 125
click at [652, 171] on abbr "18" at bounding box center [652, 171] width 7 height 10
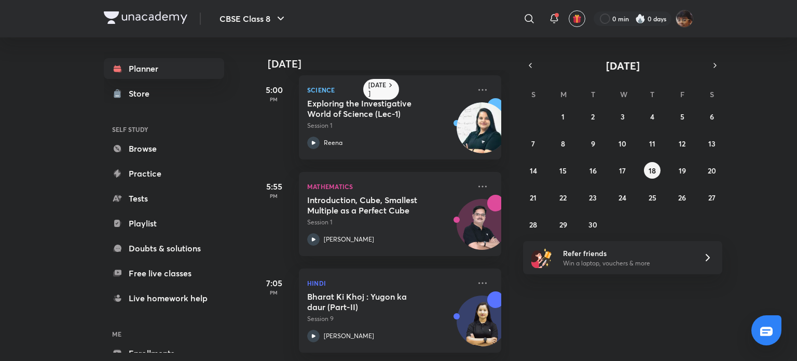
click at [697, 157] on div "31 1 2 3 4 5 6 7 8 9 10 11 12 13 14 15 16 17 18 19 20 21 22 23 24 25 26 27 28 2…" at bounding box center [622, 170] width 199 height 125
click at [697, 167] on div "31 1 2 3 4 5 6 7 8 9 10 11 12 13 14 15 16 17 18 19 20 21 22 23 24 25 26 27 28 2…" at bounding box center [622, 170] width 199 height 125
click at [691, 168] on div "31 1 2 3 4 5 6 7 8 9 10 11 12 13 14 15 16 17 18 19 20 21 22 23 24 25 26 27 28 2…" at bounding box center [622, 170] width 199 height 125
click at [645, 199] on button "25" at bounding box center [652, 197] width 17 height 17
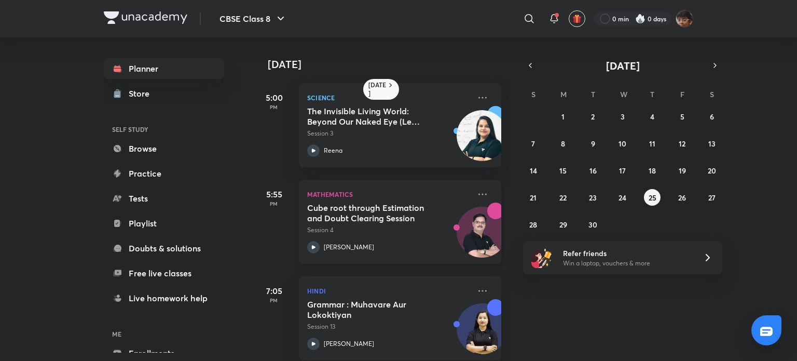
scroll to position [16, 0]
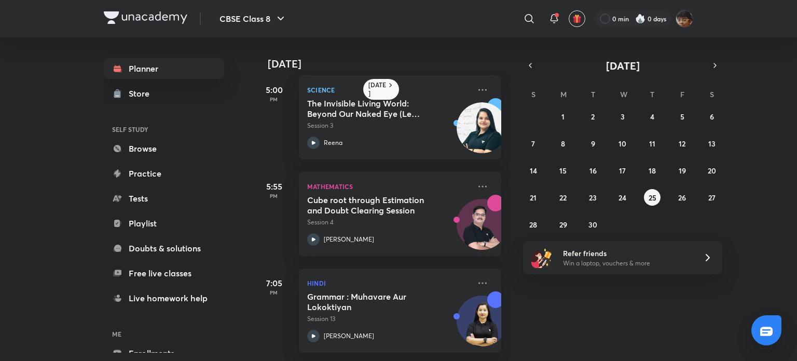
drag, startPoint x: 693, startPoint y: 202, endPoint x: 699, endPoint y: 201, distance: 5.8
click at [694, 201] on div "31 1 2 3 4 5 6 7 8 9 10 11 12 13 14 15 16 17 18 19 20 21 22 23 24 25 26 27 28 2…" at bounding box center [622, 170] width 199 height 125
click at [706, 201] on button "27" at bounding box center [712, 197] width 17 height 17
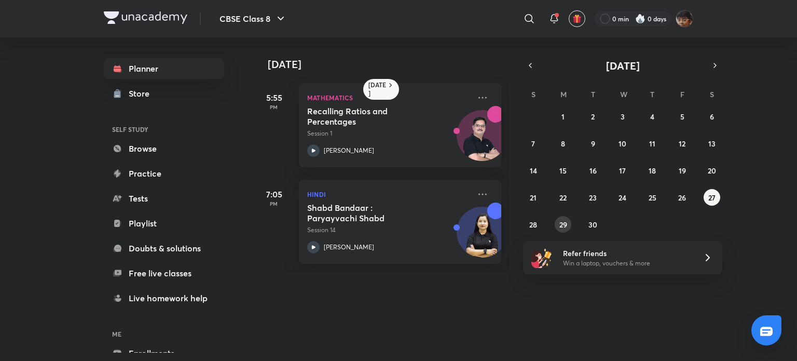
click at [558, 230] on button "29" at bounding box center [563, 224] width 17 height 17
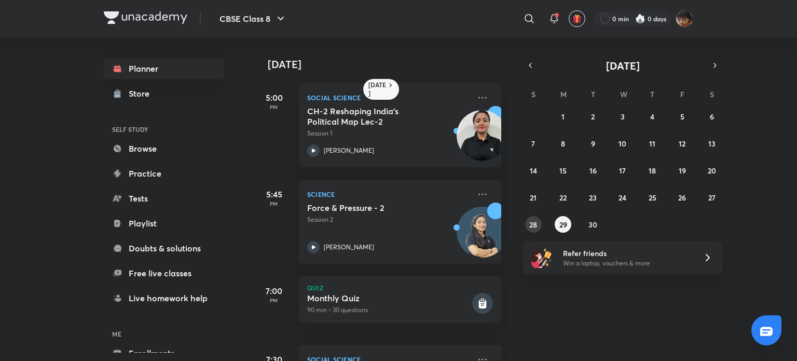
click at [534, 226] on abbr "28" at bounding box center [533, 224] width 8 height 10
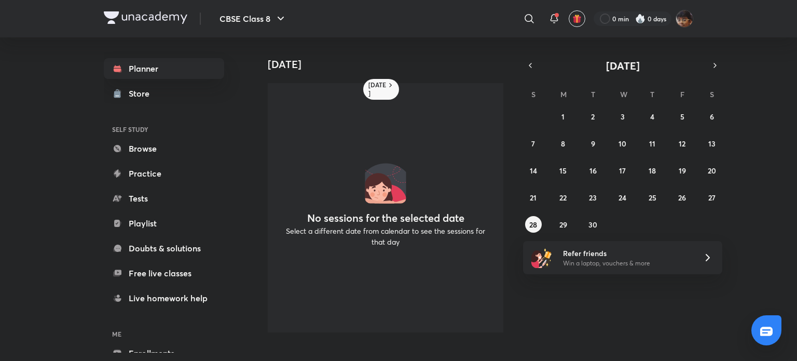
click at [726, 180] on div "[DATE] No sessions for the selected date Select a different date from calendar …" at bounding box center [524, 188] width 542 height 303
click at [710, 180] on div "31 1 2 3 4 5 6 7 8 9 10 11 12 13 14 15 16 17 18 19 20 21 22 23 24 25 26 27 28 2…" at bounding box center [622, 170] width 199 height 125
drag, startPoint x: 706, startPoint y: 180, endPoint x: 675, endPoint y: 180, distance: 30.1
click at [695, 180] on div "31 1 2 3 4 5 6 7 8 9 10 11 12 13 14 15 16 17 18 19 20 21 22 23 24 25 26 27 28 2…" at bounding box center [622, 170] width 199 height 125
drag, startPoint x: 675, startPoint y: 180, endPoint x: 673, endPoint y: 189, distance: 9.2
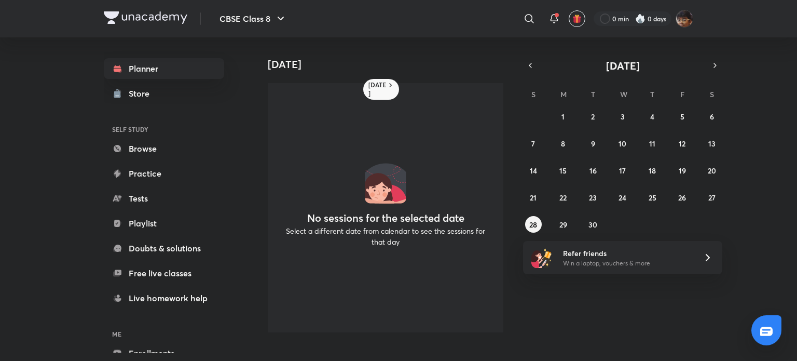
click at [674, 182] on div "31 1 2 3 4 5 6 7 8 9 10 11 12 13 14 15 16 17 18 19 20 21 22 23 24 25 26 27 28 2…" at bounding box center [622, 170] width 199 height 125
click at [523, 79] on div "[DATE] S M T W T F S 31 1 2 3 4 5 6 7 8 9 10 11 12 13 14 15 16 17 18 19 20 21 2…" at bounding box center [622, 145] width 199 height 174
click at [523, 78] on div "[DATE] S M T W T F S 31 1 2 3 4 5 6 7 8 9 10 11 12 13 14 15 16 17 18 19 20 21 2…" at bounding box center [622, 145] width 199 height 174
click at [527, 71] on button "button" at bounding box center [530, 65] width 15 height 15
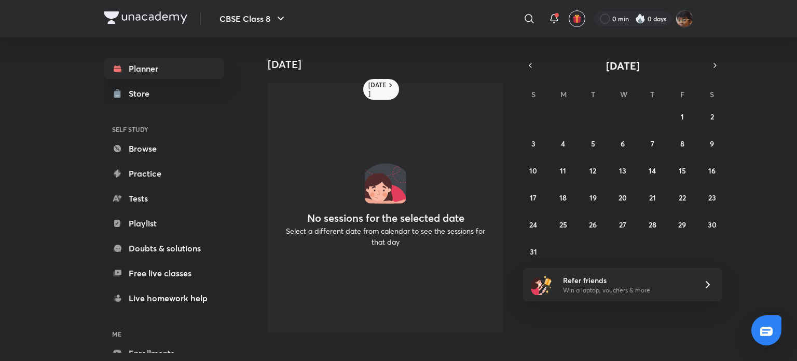
click at [692, 114] on div "27 28 29 30 31 1 2 3 4 5 6 7 8 9 10 11 12 13 14 15 16 17 18 19 20 21 22 23 24 2…" at bounding box center [622, 183] width 199 height 151
click at [691, 115] on div "27 28 29 30 31 1 2 3 4 5 6 7 8 9 10 11 12 13 14 15 16 17 18 19 20 21 22 23 24 2…" at bounding box center [622, 183] width 199 height 151
click at [689, 116] on button "1" at bounding box center [682, 116] width 17 height 17
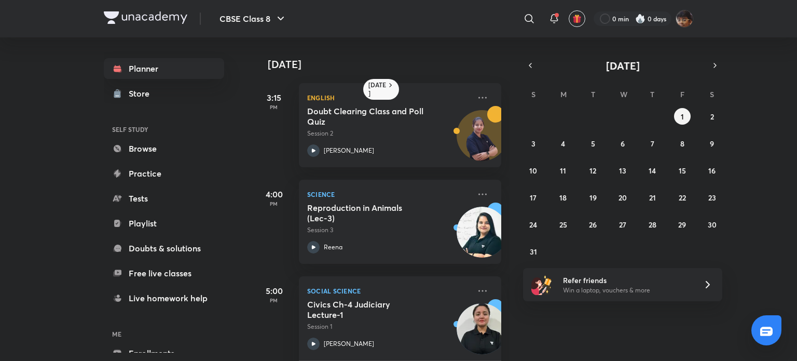
click at [678, 205] on div "27 28 29 30 31 1 2 3 4 5 6 7 8 9 10 11 12 13 14 15 16 17 18 19 20 21 22 23 24 2…" at bounding box center [622, 183] width 199 height 151
click at [657, 172] on button "14" at bounding box center [652, 170] width 17 height 17
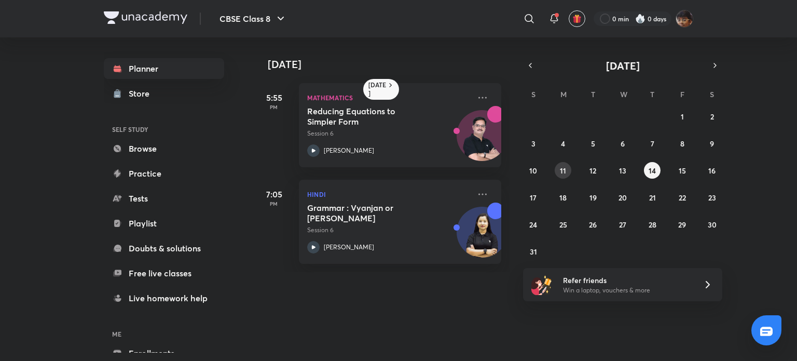
click at [567, 171] on button "11" at bounding box center [563, 170] width 17 height 17
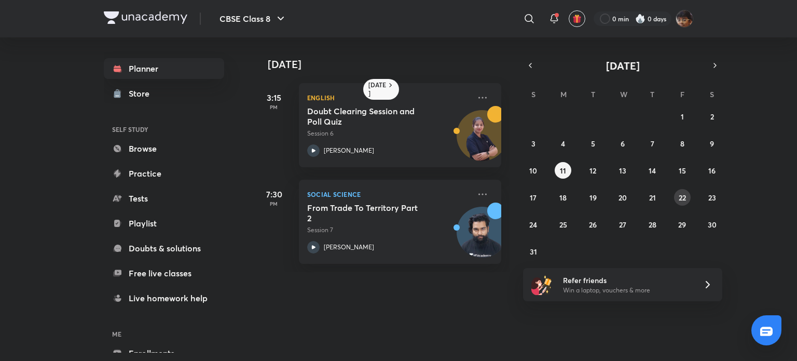
click at [687, 191] on button "22" at bounding box center [682, 197] width 17 height 17
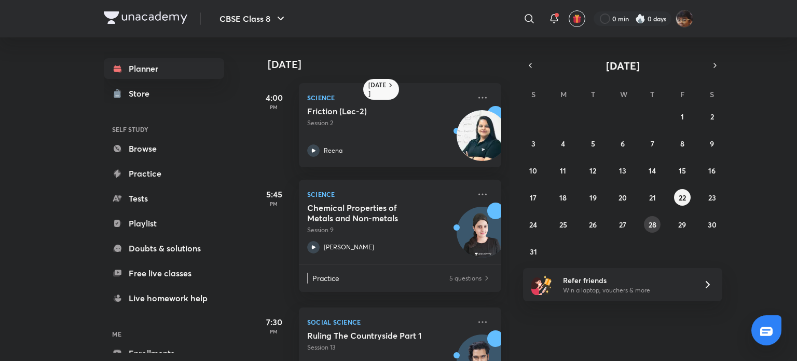
click at [655, 229] on button "28" at bounding box center [652, 224] width 17 height 17
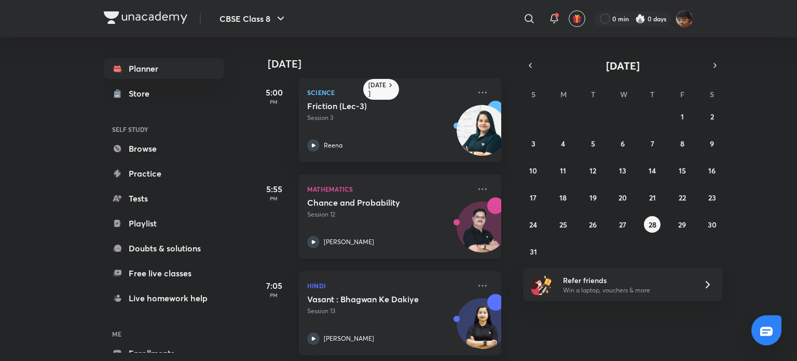
scroll to position [0, 0]
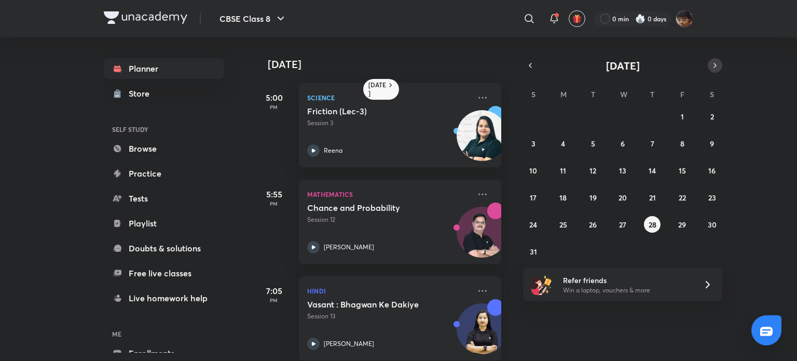
click at [716, 70] on icon "button" at bounding box center [715, 65] width 8 height 9
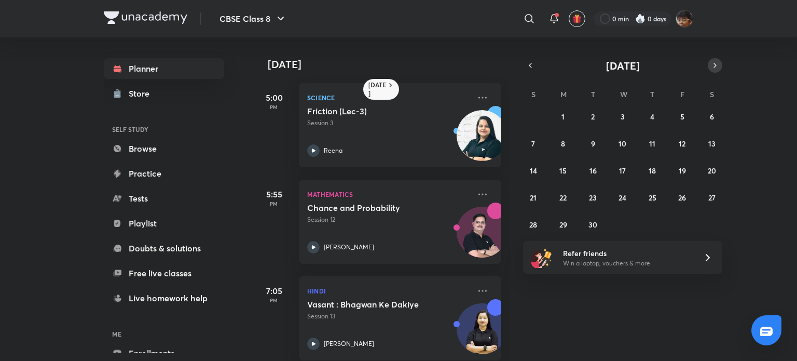
click at [716, 70] on button "button" at bounding box center [715, 65] width 15 height 15
click at [686, 114] on button "3" at bounding box center [682, 116] width 17 height 17
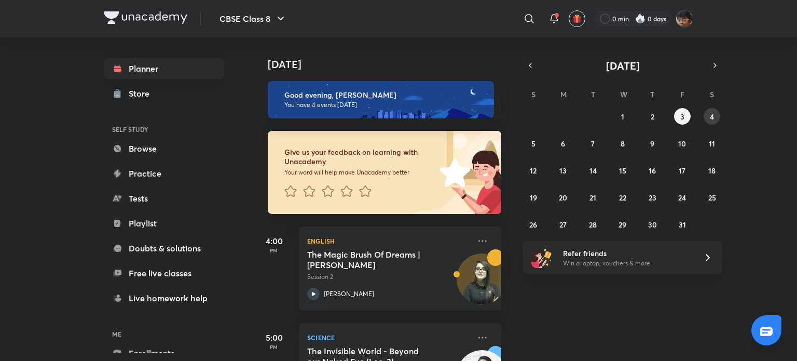
click at [707, 119] on button "4" at bounding box center [712, 116] width 17 height 17
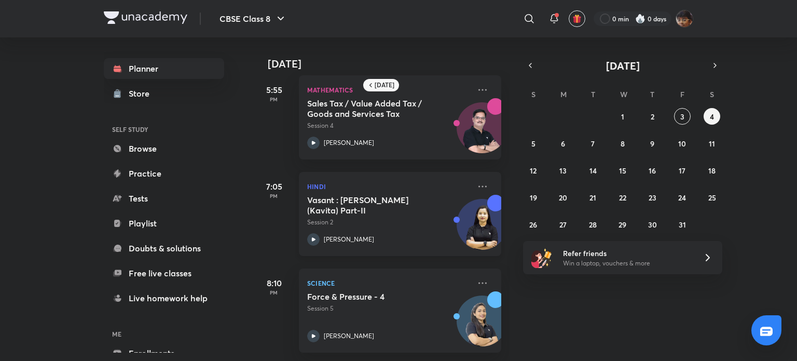
scroll to position [16, 0]
click at [533, 145] on abbr "5" at bounding box center [533, 144] width 4 height 10
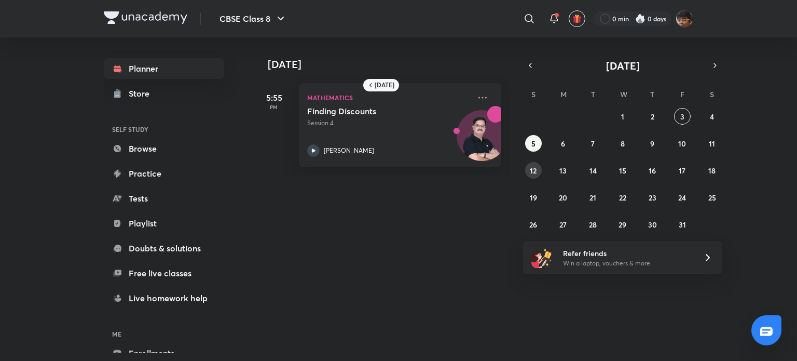
click at [533, 166] on abbr "12" at bounding box center [533, 171] width 7 height 10
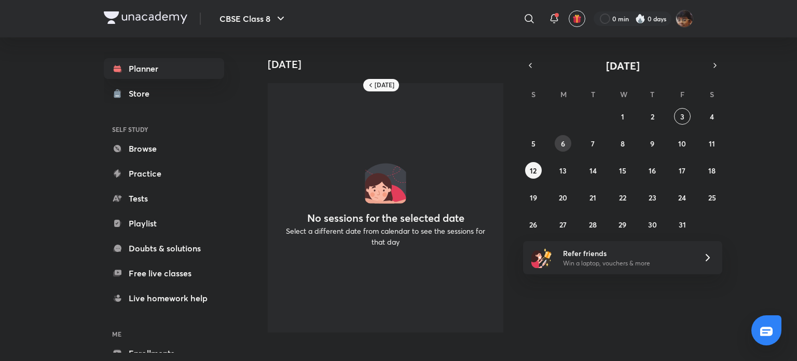
click at [556, 137] on button "6" at bounding box center [563, 143] width 17 height 17
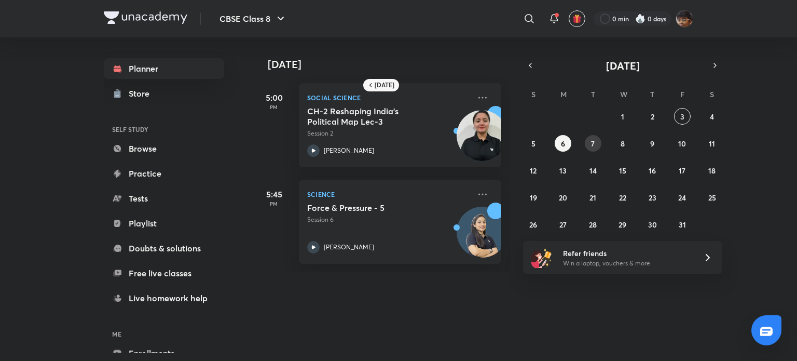
click at [591, 141] on abbr "7" at bounding box center [593, 144] width 4 height 10
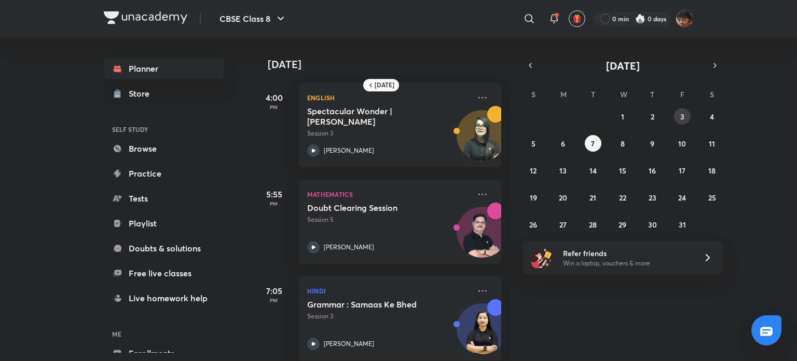
click at [681, 116] on abbr "3" at bounding box center [682, 117] width 4 height 10
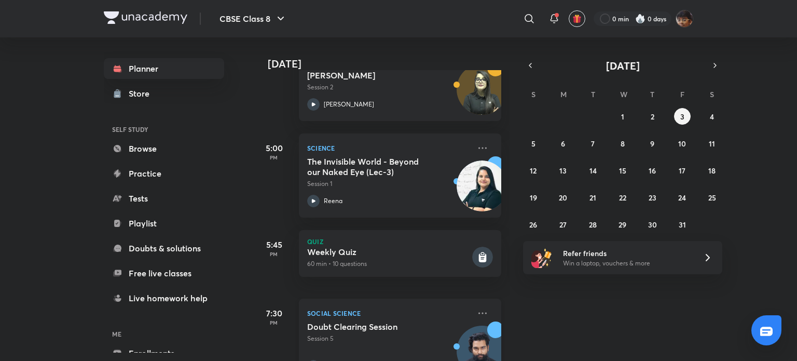
scroll to position [227, 0]
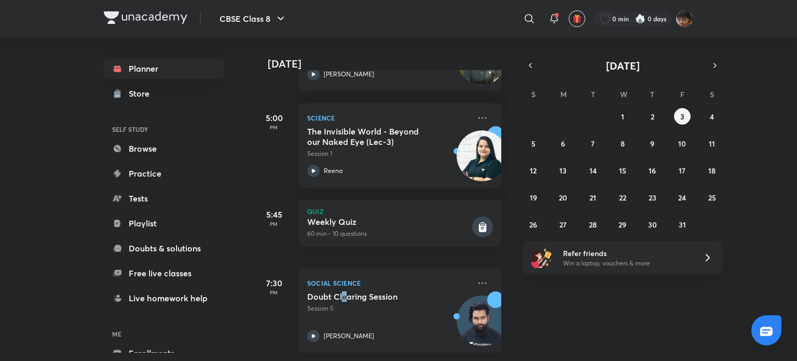
click at [342, 291] on h5 "Doubt Clearing Session" at bounding box center [371, 296] width 129 height 10
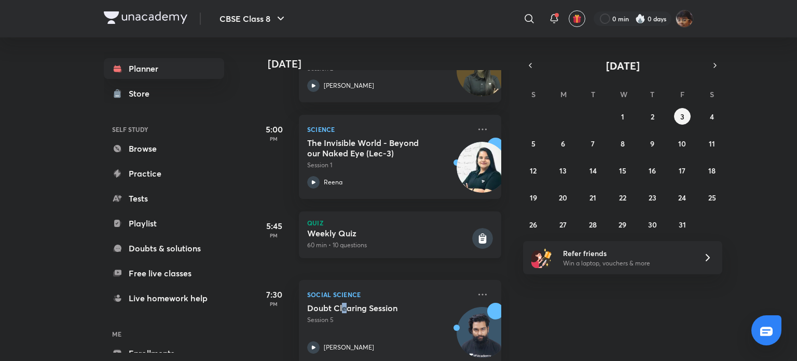
scroll to position [227, 0]
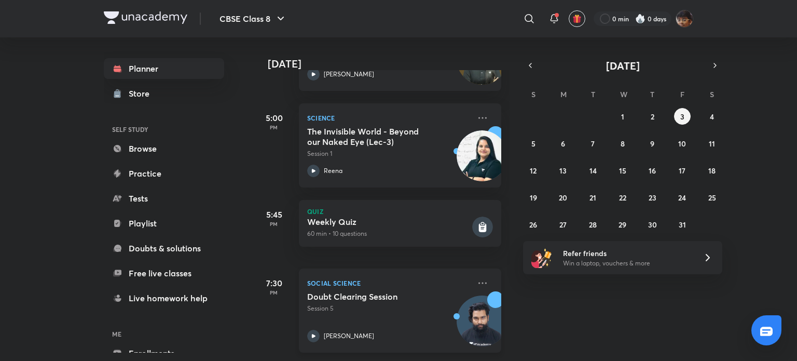
click at [333, 291] on h5 "Doubt Clearing Session" at bounding box center [371, 296] width 129 height 10
